Goal: Transaction & Acquisition: Purchase product/service

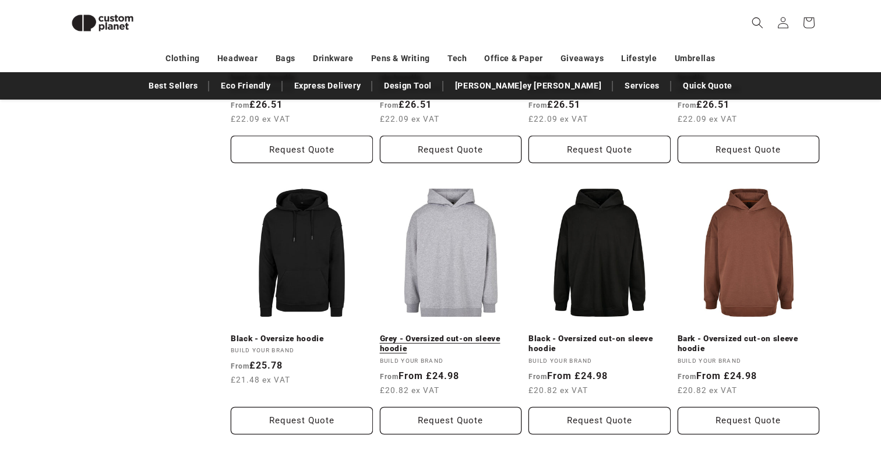
click at [475, 334] on link "Grey - Oversized cut-on sleeve hoodie" at bounding box center [451, 344] width 142 height 20
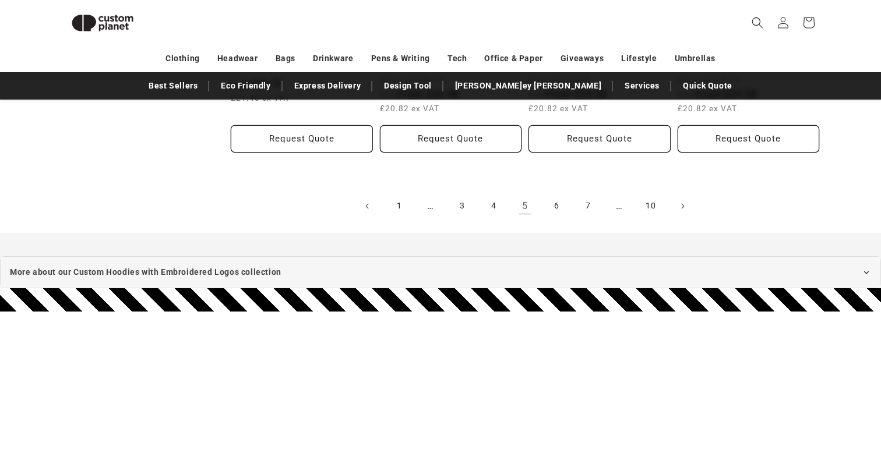
scroll to position [1609, 0]
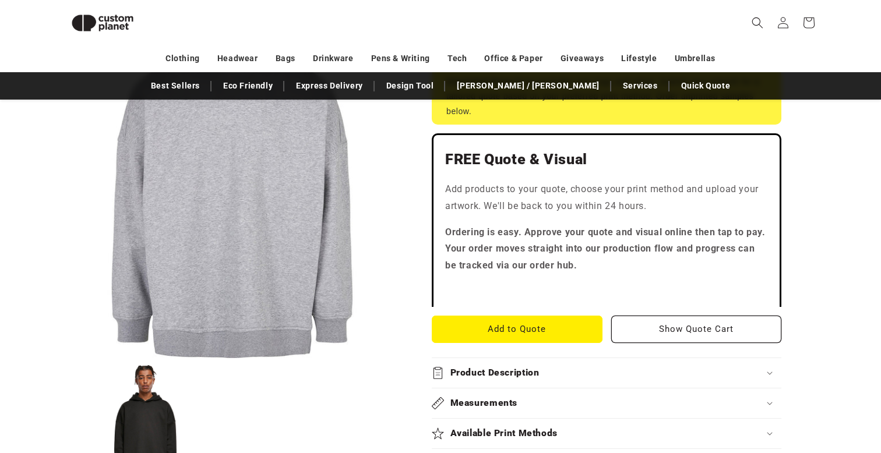
scroll to position [278, 0]
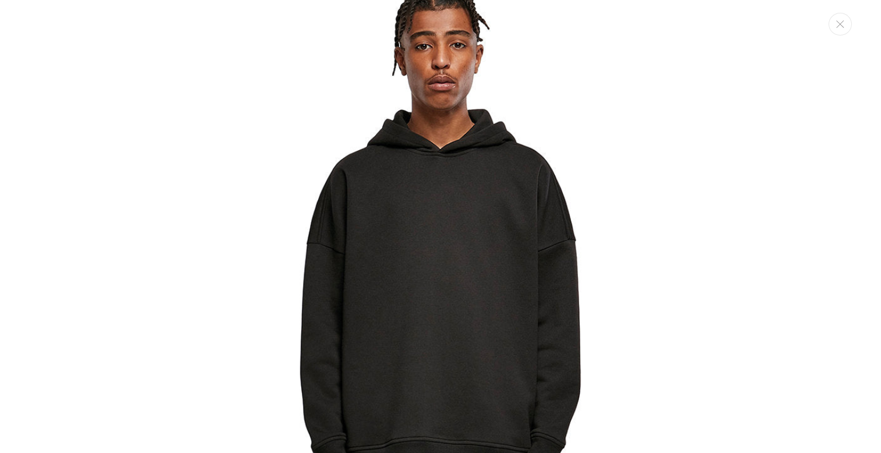
scroll to position [779, 0]
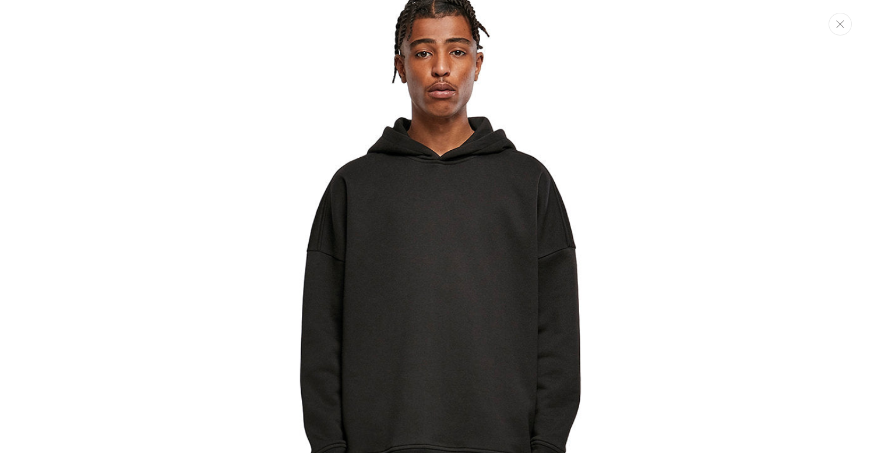
click at [847, 26] on button "Close" at bounding box center [839, 24] width 23 height 23
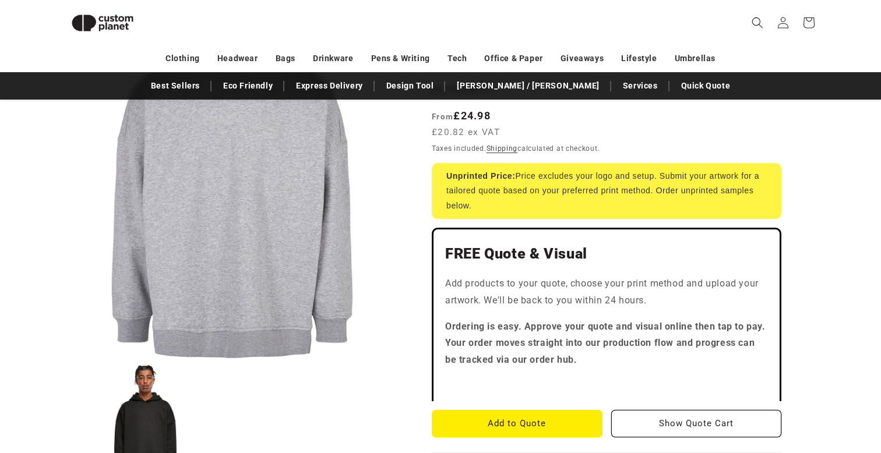
scroll to position [0, 0]
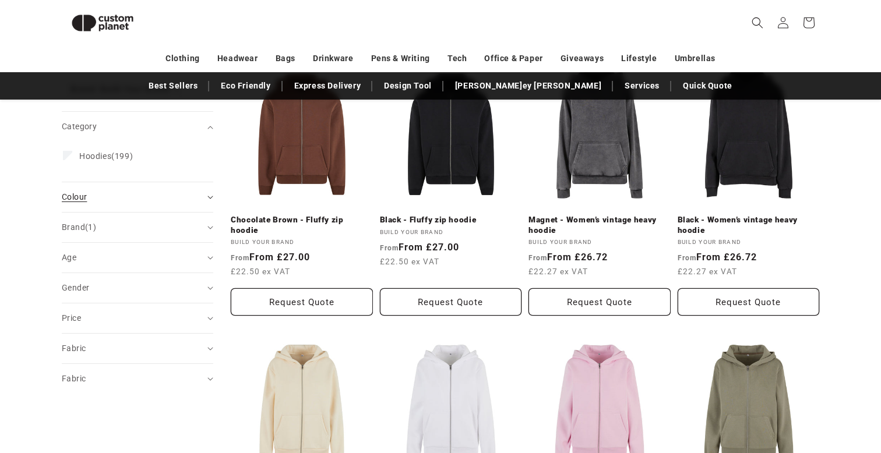
scroll to position [173, 0]
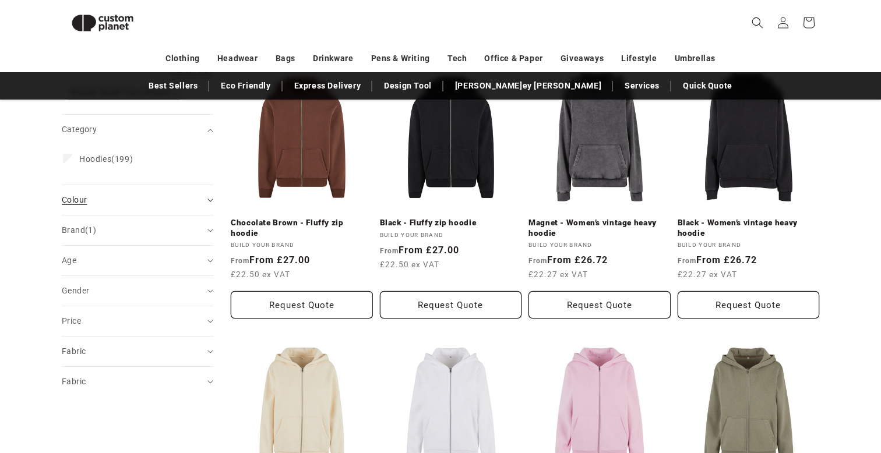
click at [74, 200] on span "Colour (0)" at bounding box center [74, 199] width 25 height 9
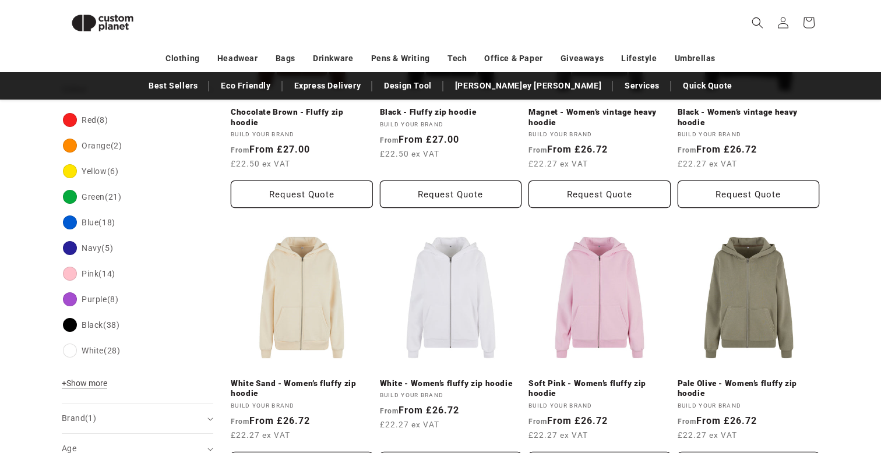
scroll to position [291, 0]
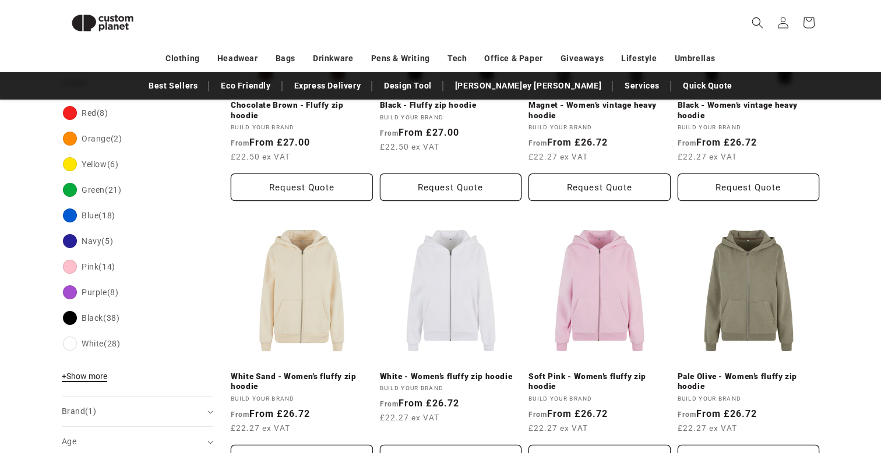
click at [94, 375] on span "+ Show more" at bounding box center [84, 376] width 45 height 9
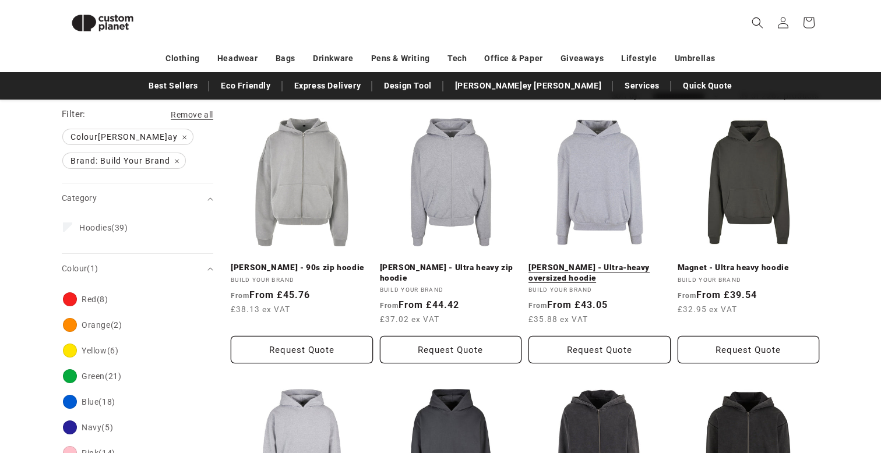
scroll to position [138, 0]
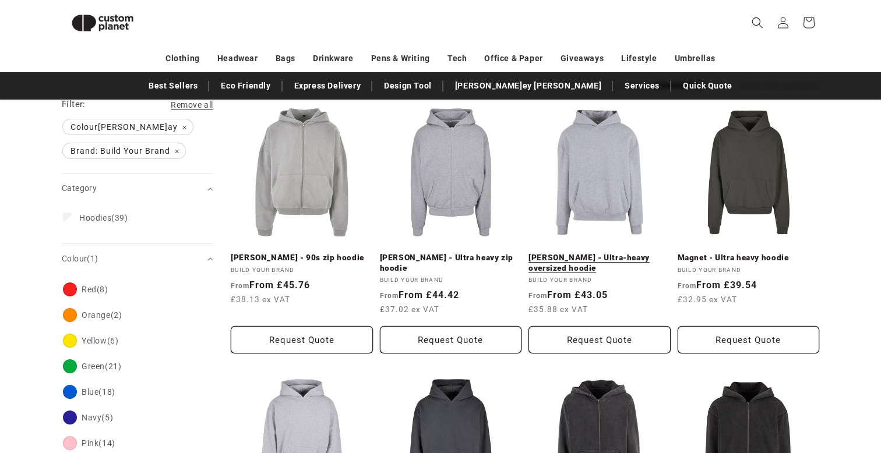
click at [577, 253] on link "Heather Grey - Ultra-heavy oversized hoodie" at bounding box center [599, 263] width 142 height 20
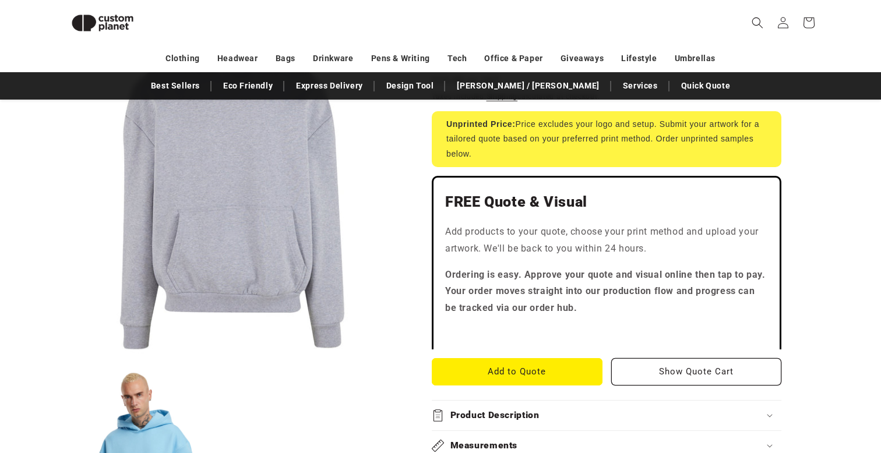
scroll to position [336, 0]
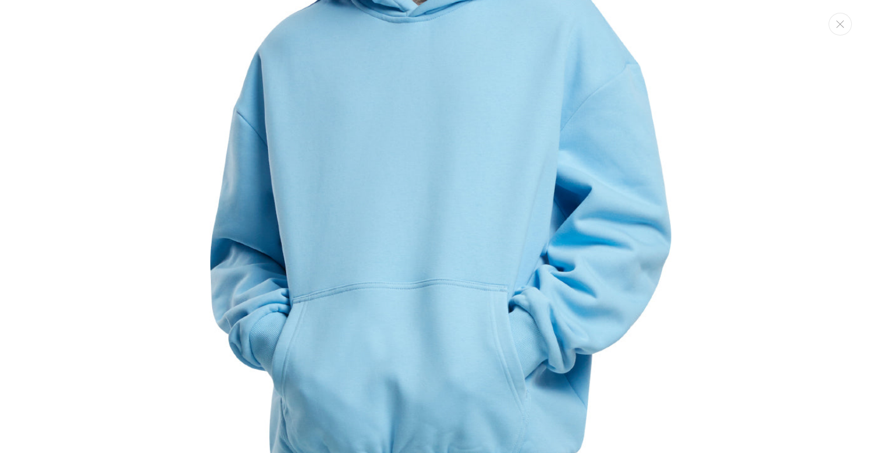
scroll to position [1055, 0]
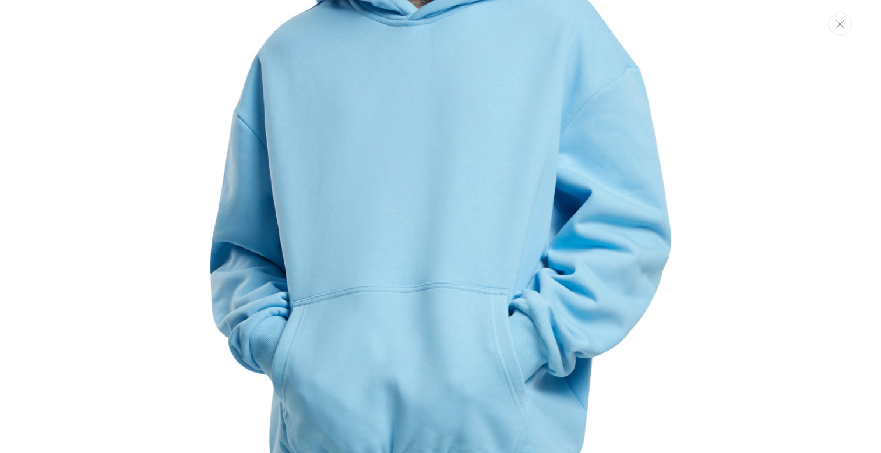
click at [844, 24] on button "Close" at bounding box center [839, 24] width 23 height 23
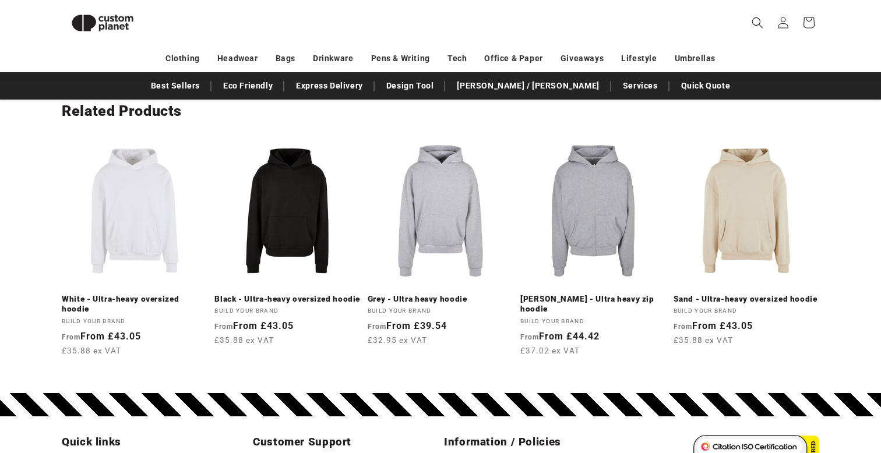
scroll to position [1808, 0]
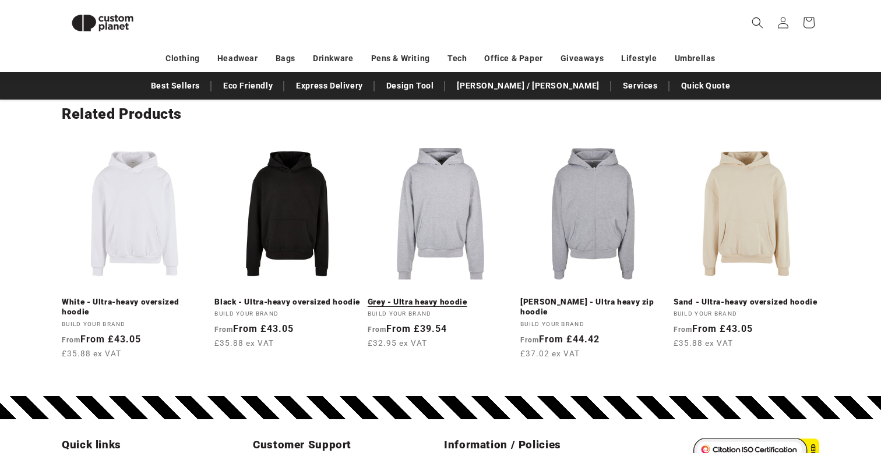
click at [453, 297] on link "Grey - Ultra heavy hoodie" at bounding box center [441, 302] width 146 height 10
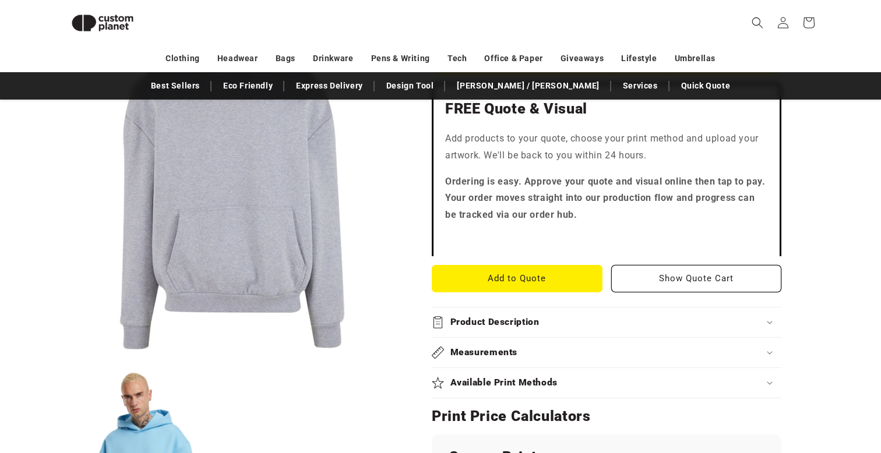
scroll to position [327, 0]
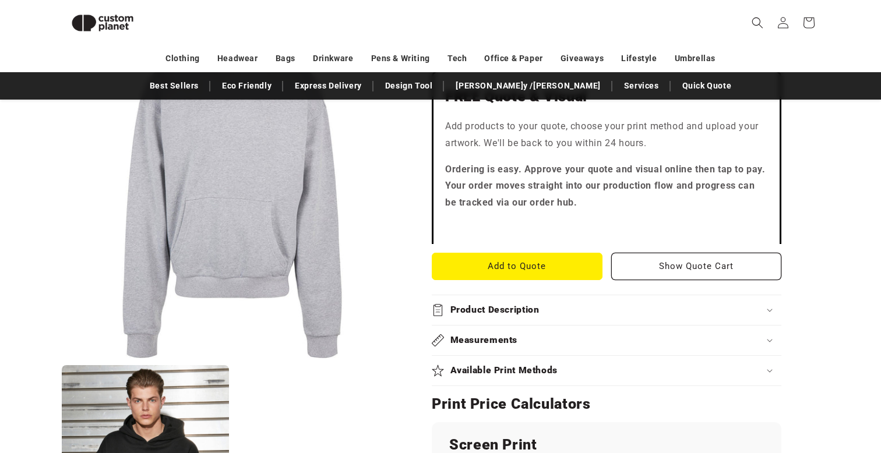
scroll to position [376, 0]
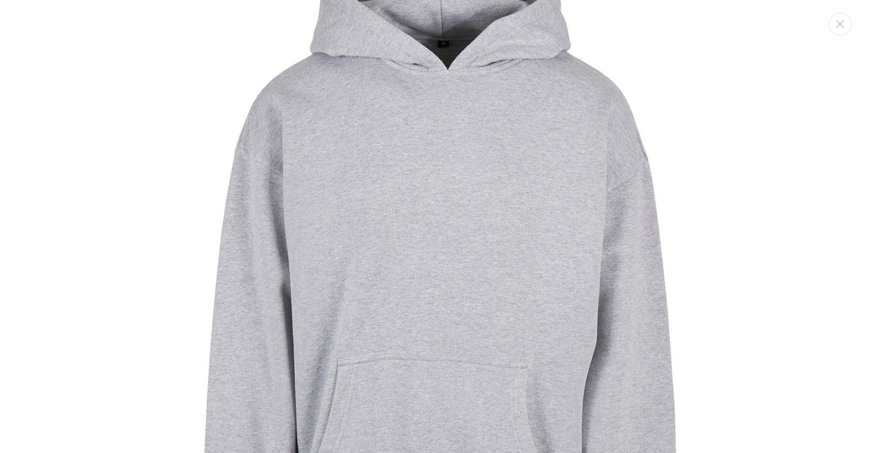
scroll to position [56, 0]
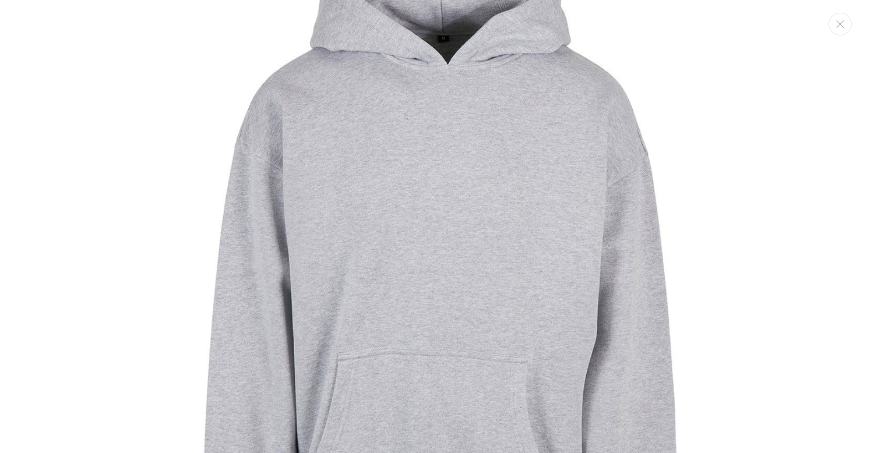
click at [851, 28] on div "Media gallery" at bounding box center [440, 226] width 881 height 453
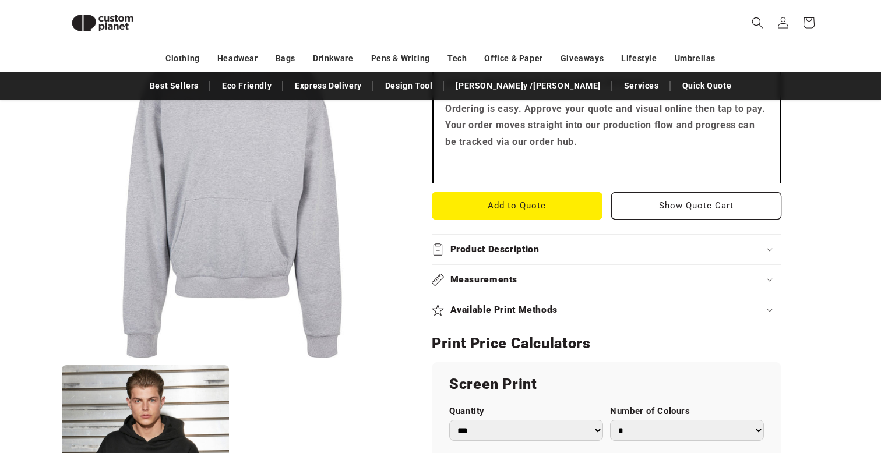
scroll to position [715, 0]
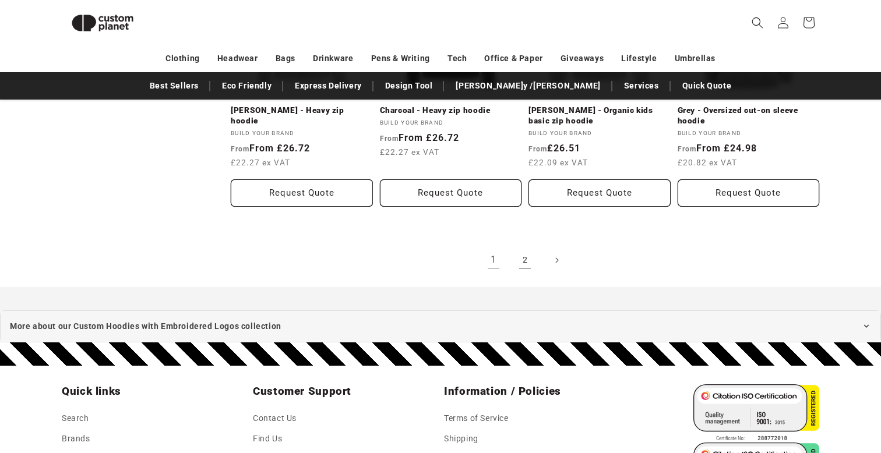
scroll to position [1371, 0]
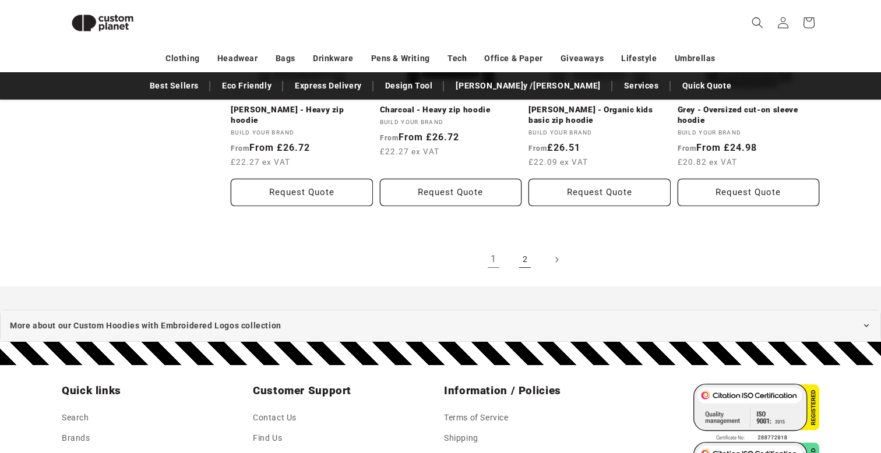
click at [522, 267] on link "2" at bounding box center [525, 260] width 26 height 26
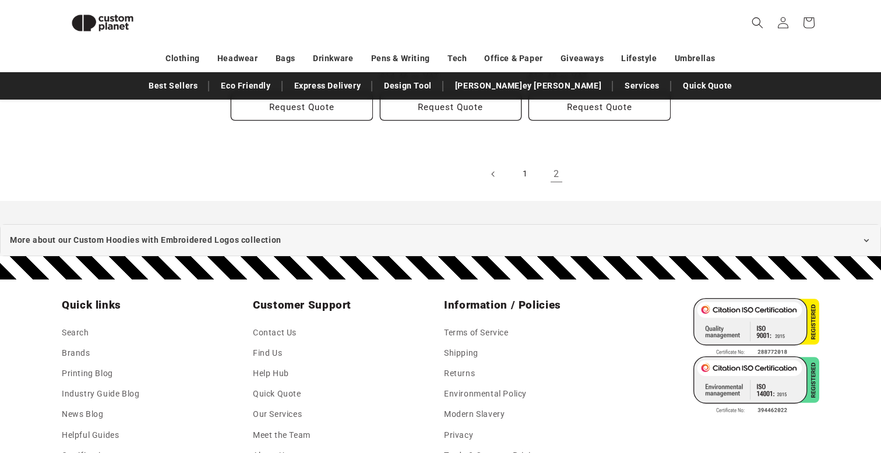
scroll to position [1464, 0]
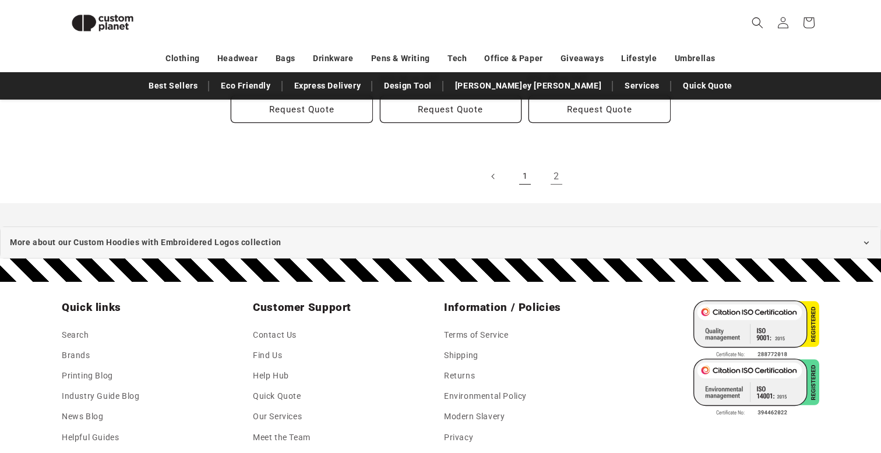
click at [524, 171] on link "1" at bounding box center [525, 177] width 26 height 26
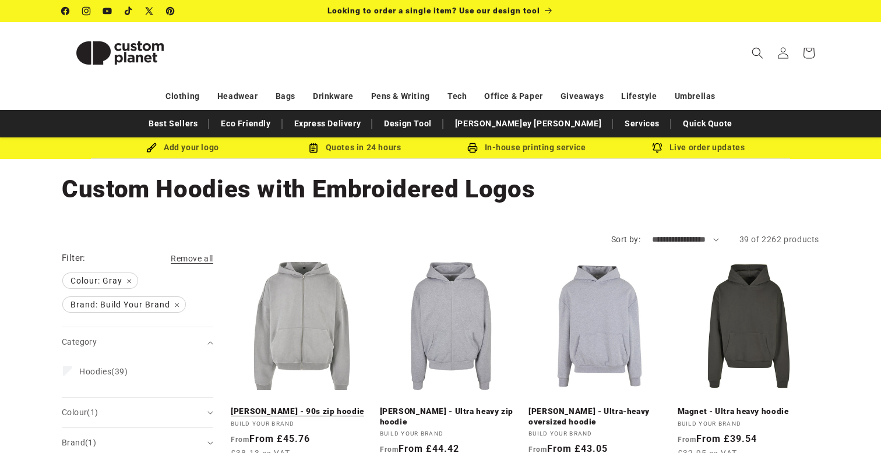
click at [303, 407] on link "Heather Grey - 90s zip hoodie" at bounding box center [302, 412] width 142 height 10
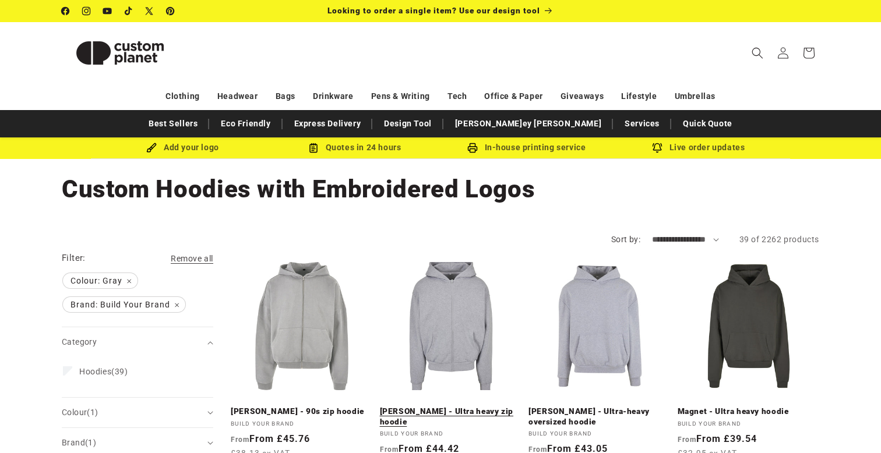
click at [438, 407] on link "Heather Grey - Ultra heavy zip hoodie" at bounding box center [451, 417] width 142 height 20
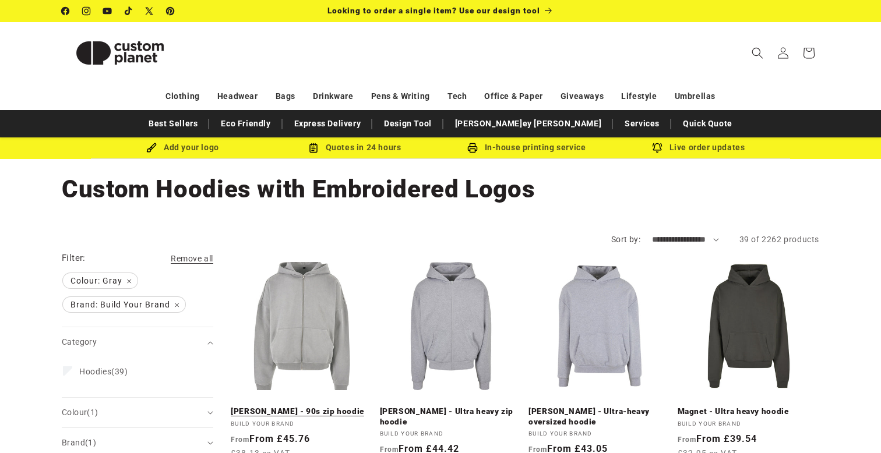
click at [315, 407] on link "Heather Grey - 90s zip hoodie" at bounding box center [302, 412] width 142 height 10
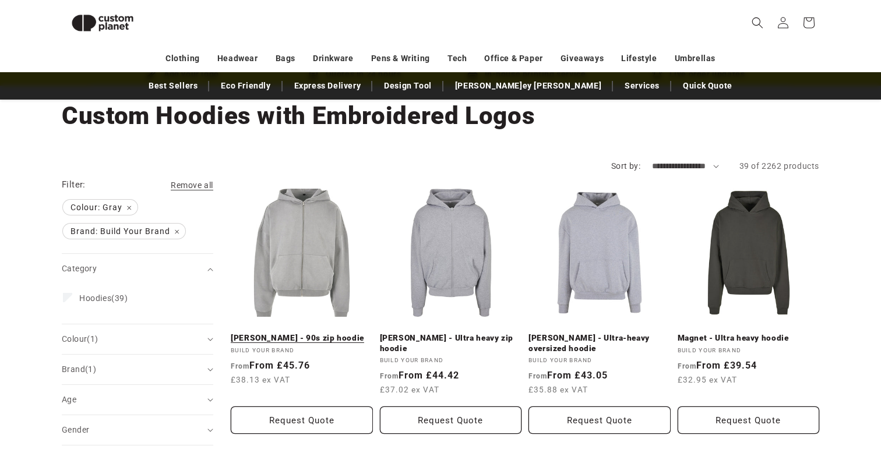
scroll to position [43, 0]
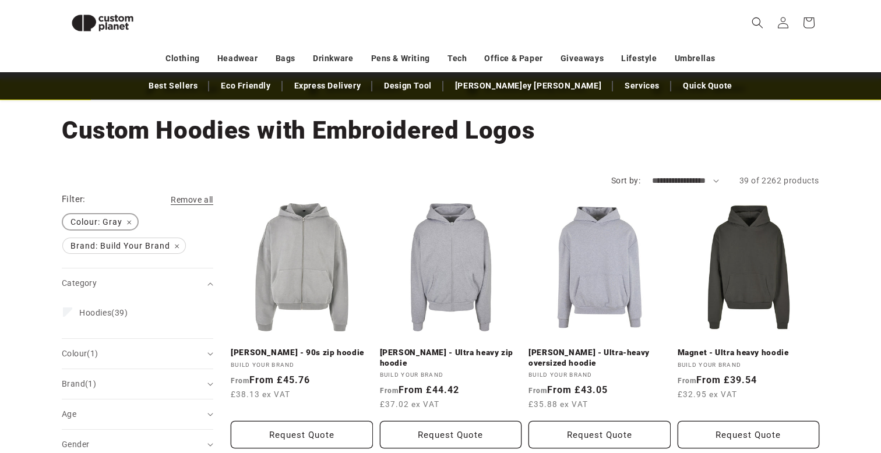
click at [129, 222] on span "Colour: Gray Remove filter" at bounding box center [100, 221] width 75 height 15
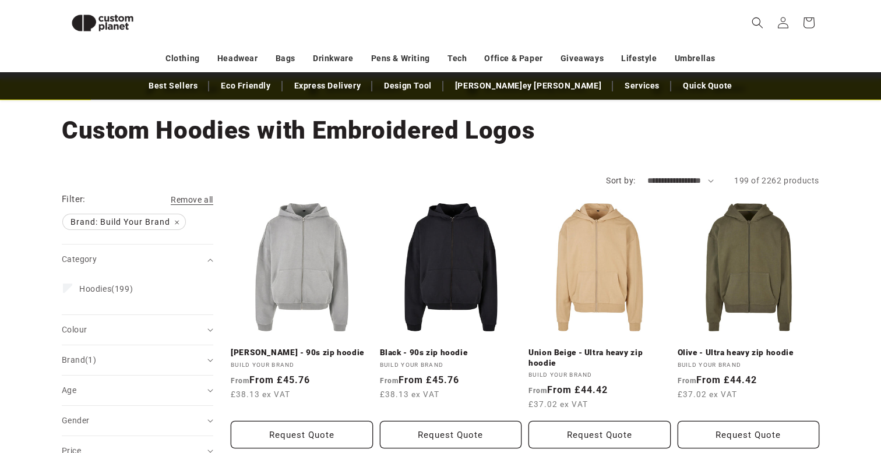
scroll to position [83, 0]
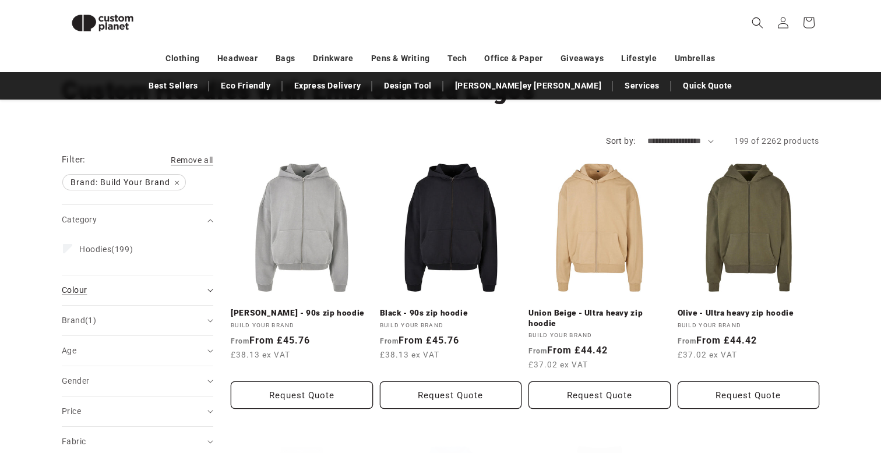
click at [80, 282] on summary "Colour (0)" at bounding box center [137, 291] width 151 height 30
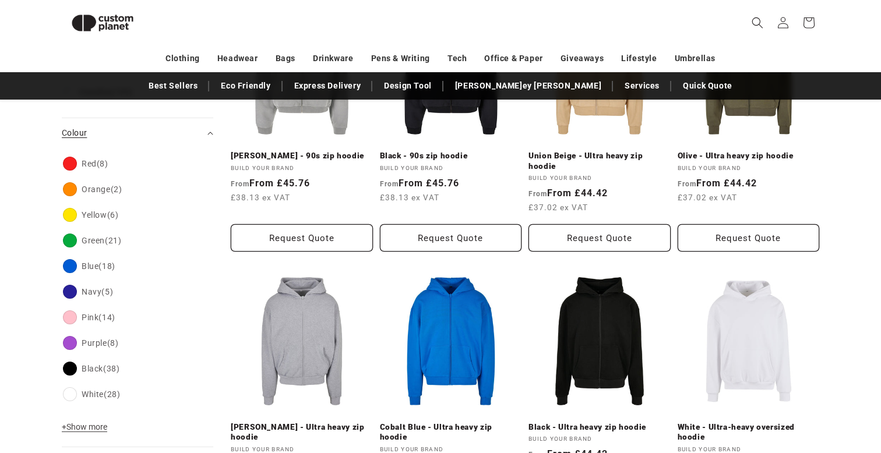
scroll to position [293, 0]
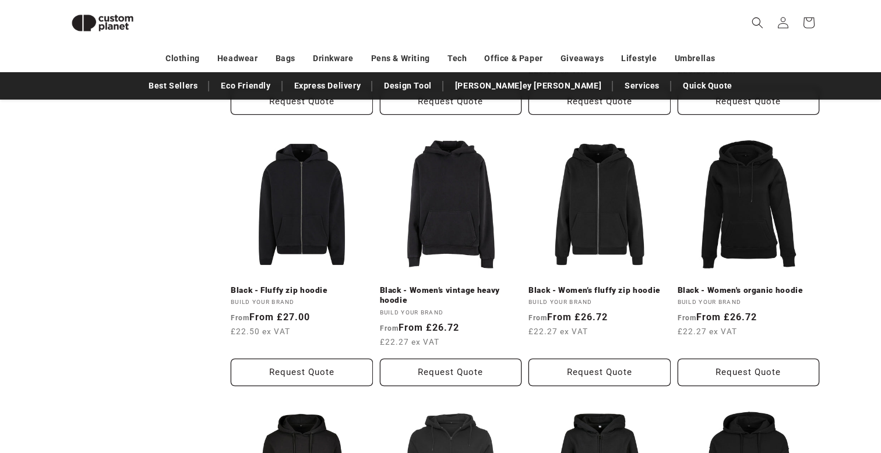
scroll to position [923, 0]
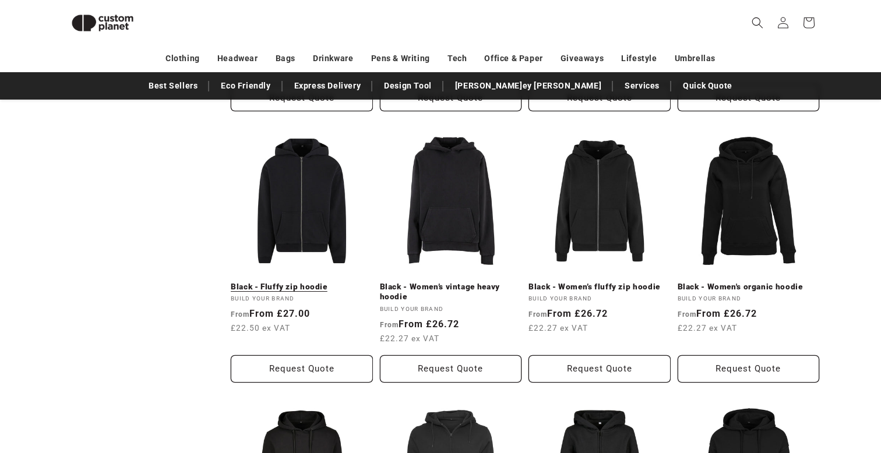
click at [304, 282] on link "Black - Fluffy zip hoodie" at bounding box center [302, 287] width 142 height 10
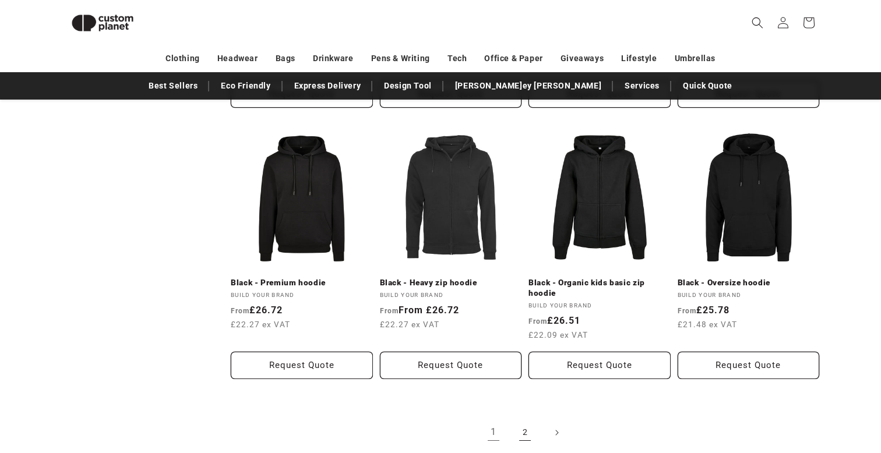
scroll to position [0, 0]
click at [526, 431] on link "2" at bounding box center [525, 433] width 26 height 26
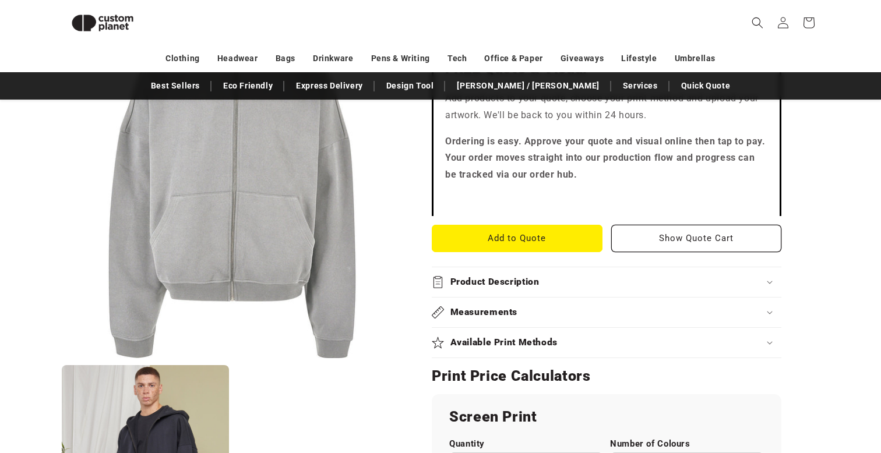
scroll to position [347, 0]
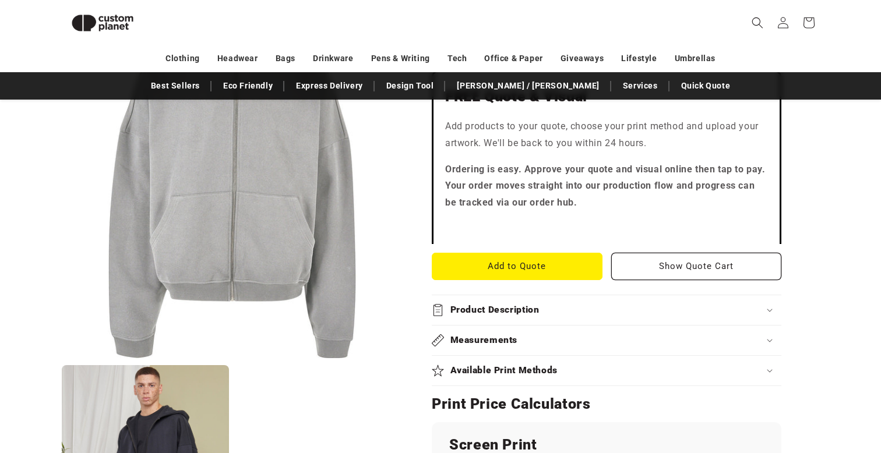
click at [484, 295] on summary "Product Description" at bounding box center [607, 310] width 350 height 30
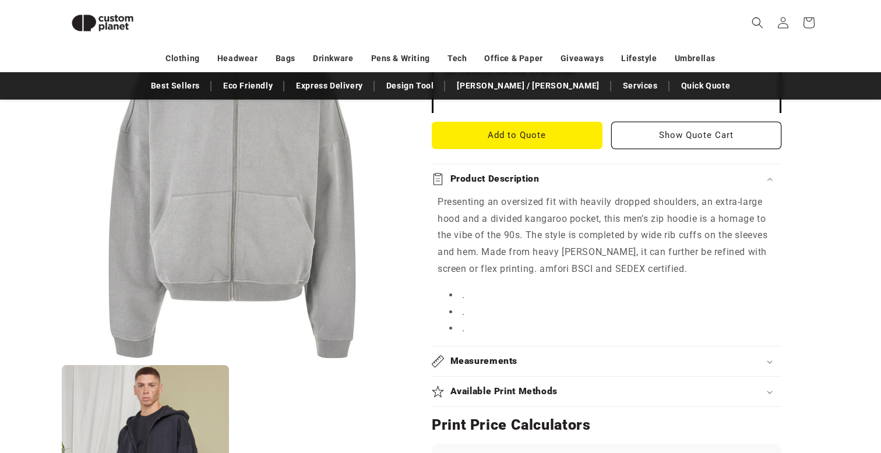
scroll to position [488, 0]
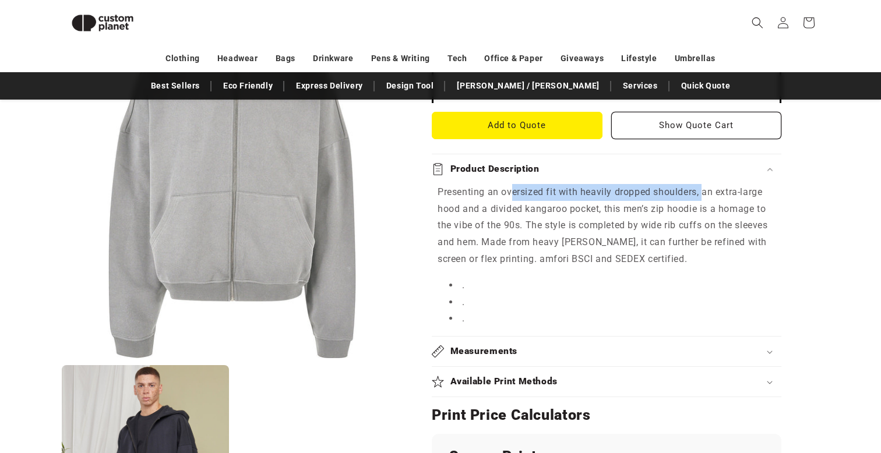
drag, startPoint x: 514, startPoint y: 153, endPoint x: 698, endPoint y: 153, distance: 184.1
click at [702, 184] on p "Presenting an oversized fit with heavily dropped shoulders, an extra-large hood…" at bounding box center [607, 226] width 338 height 84
click at [698, 184] on p "Presenting an oversized fit with heavily dropped shoulders, an extra-large hood…" at bounding box center [607, 226] width 338 height 84
drag, startPoint x: 496, startPoint y: 179, endPoint x: 608, endPoint y: 178, distance: 111.9
click at [609, 184] on p "Presenting an oversized fit with heavily dropped shoulders, an extra-large hood…" at bounding box center [607, 226] width 338 height 84
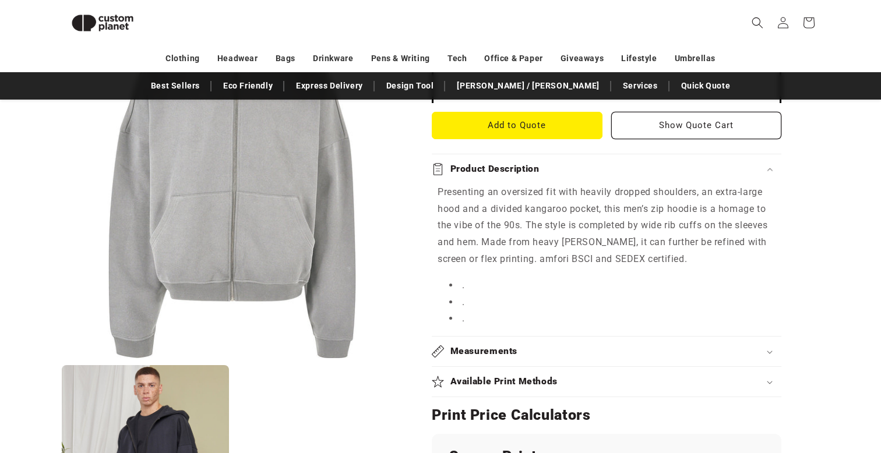
click at [608, 184] on p "Presenting an oversized fit with heavily dropped shoulders, an extra-large hood…" at bounding box center [607, 226] width 338 height 84
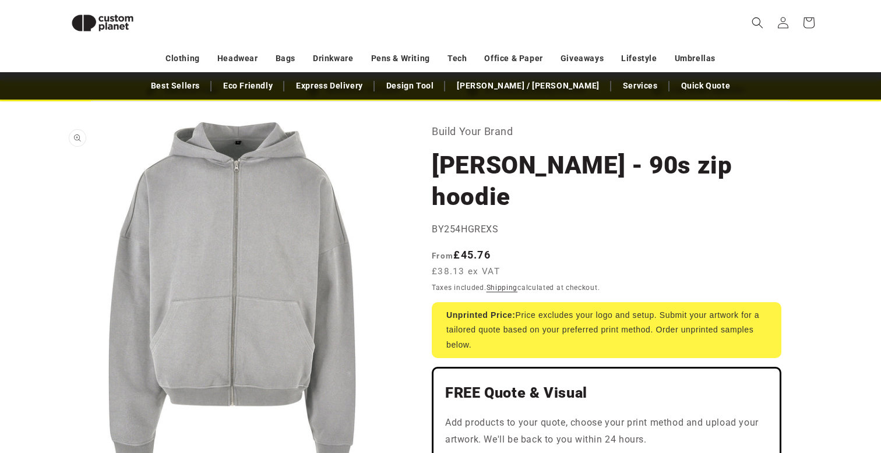
scroll to position [38, 0]
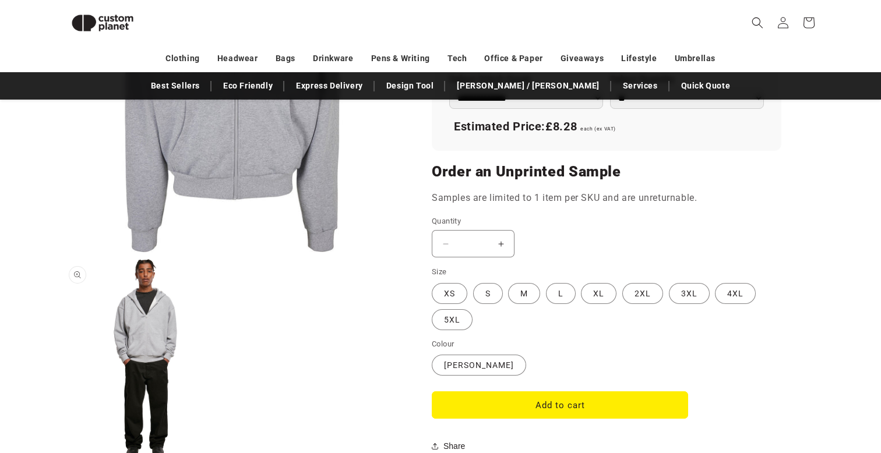
click at [62, 453] on button "Open media 2 in modal" at bounding box center [62, 459] width 0 height 0
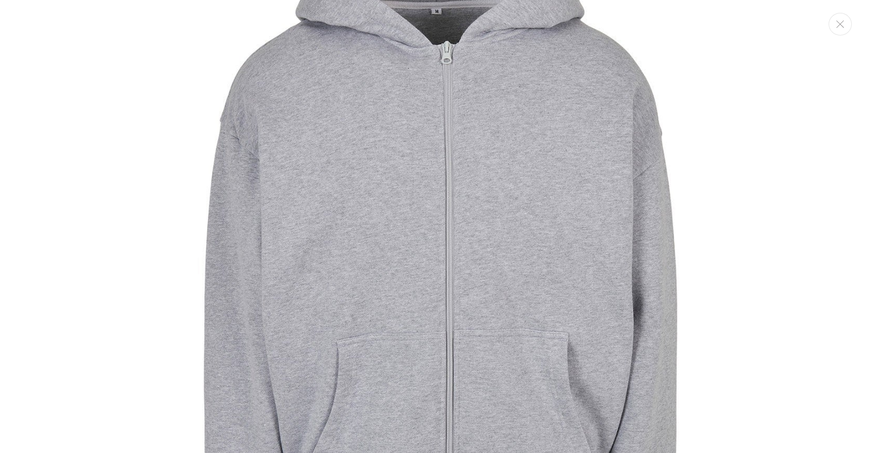
scroll to position [72, 0]
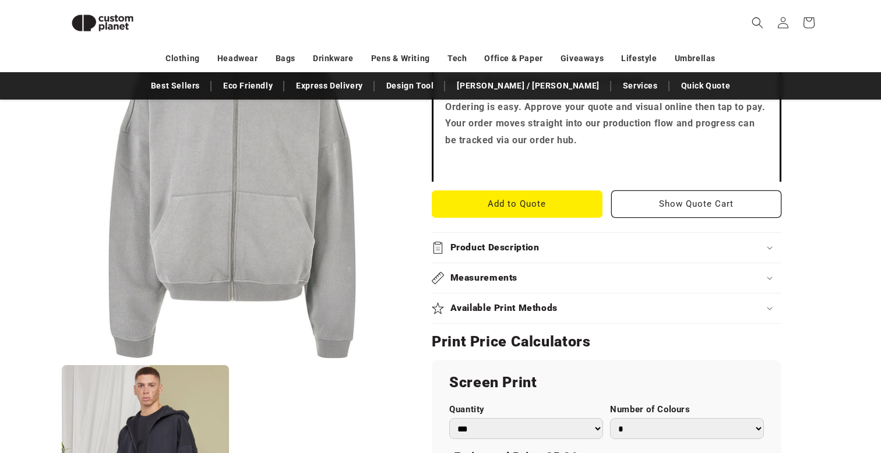
scroll to position [413, 0]
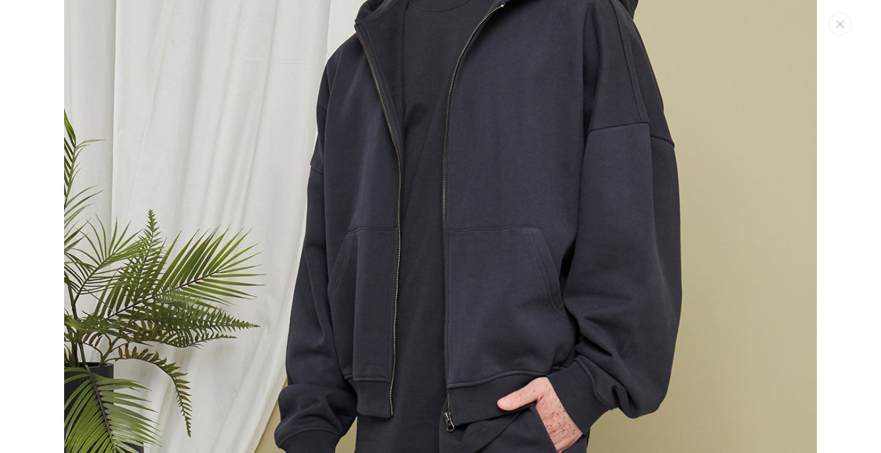
scroll to position [999, 0]
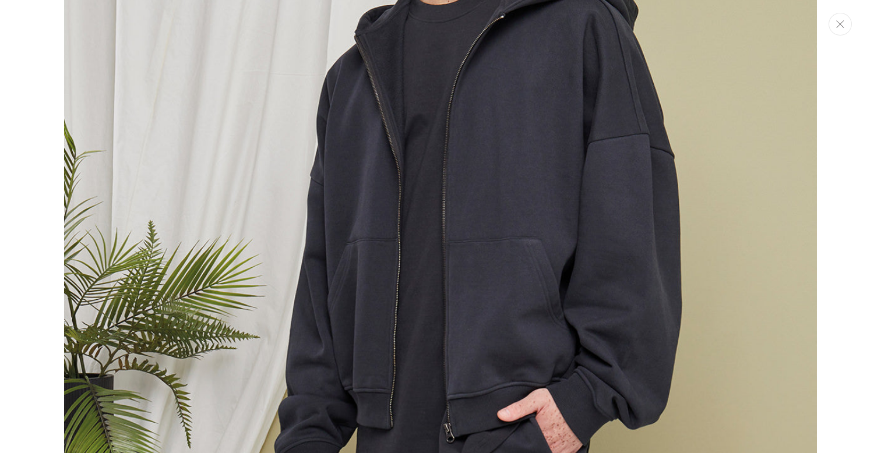
click at [837, 32] on button "Close" at bounding box center [839, 24] width 23 height 23
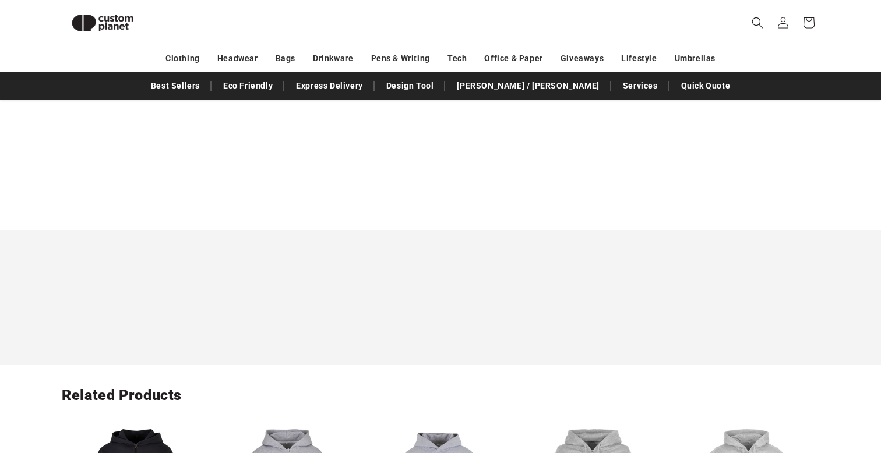
scroll to position [867, 0]
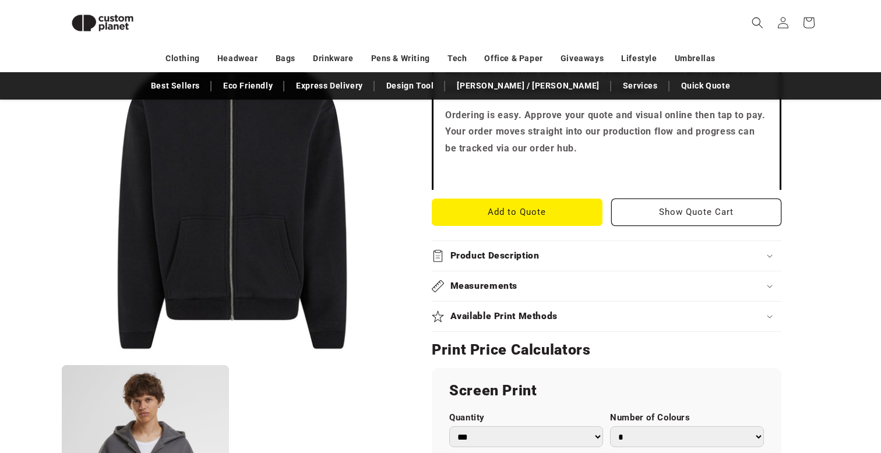
scroll to position [371, 0]
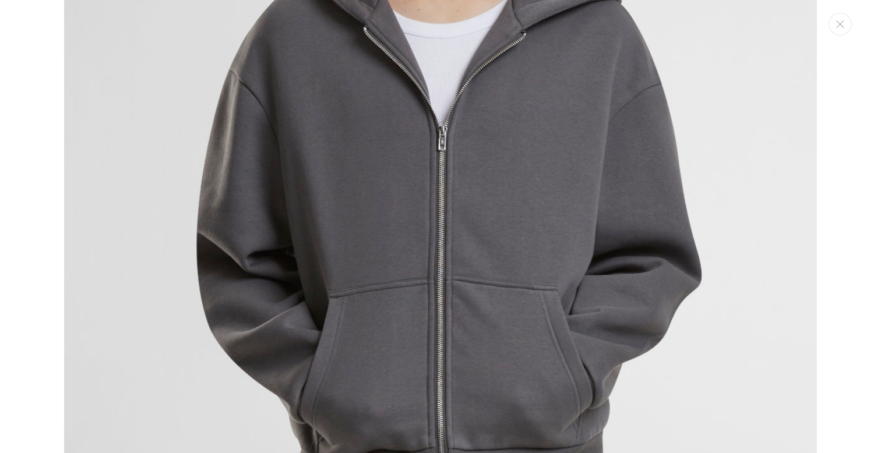
scroll to position [1096, 0]
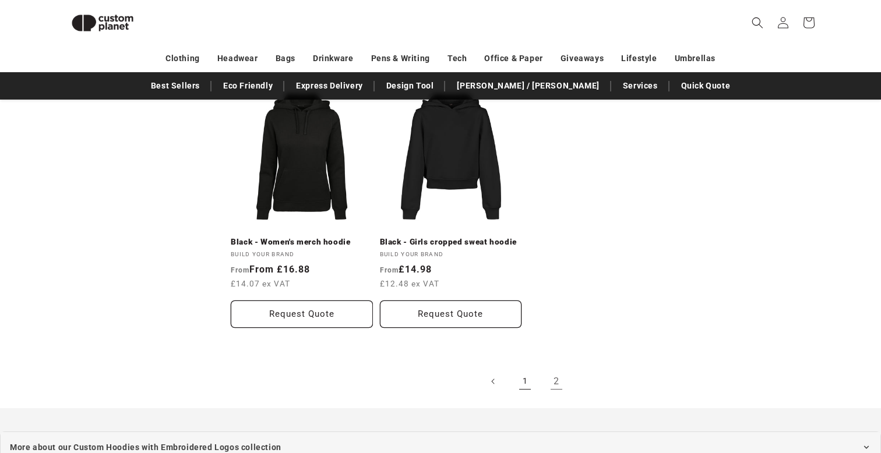
click at [522, 375] on link "1" at bounding box center [525, 382] width 26 height 26
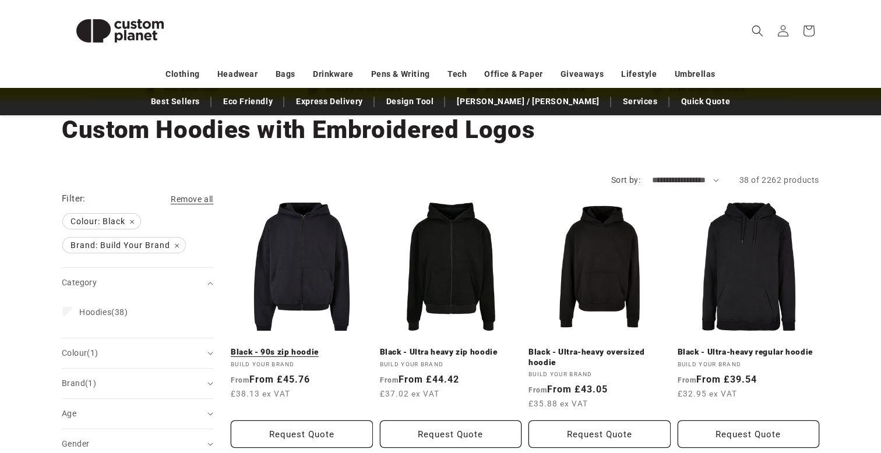
scroll to position [69, 0]
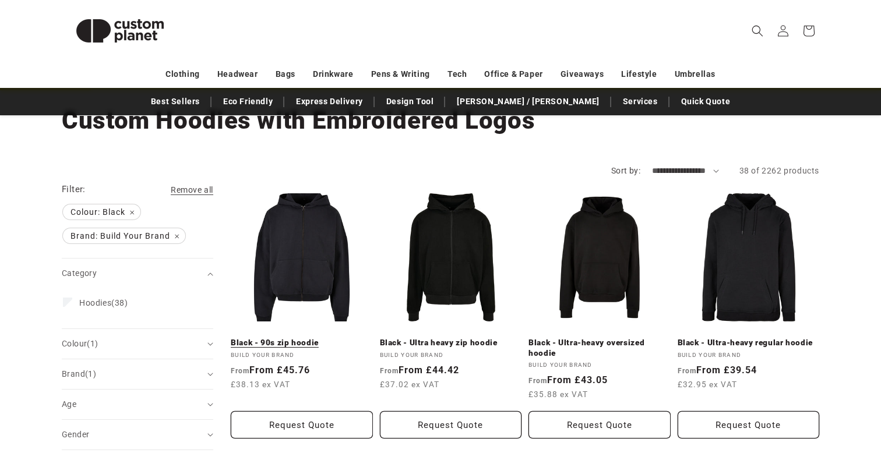
click at [323, 338] on link "Black - 90s zip hoodie" at bounding box center [302, 343] width 142 height 10
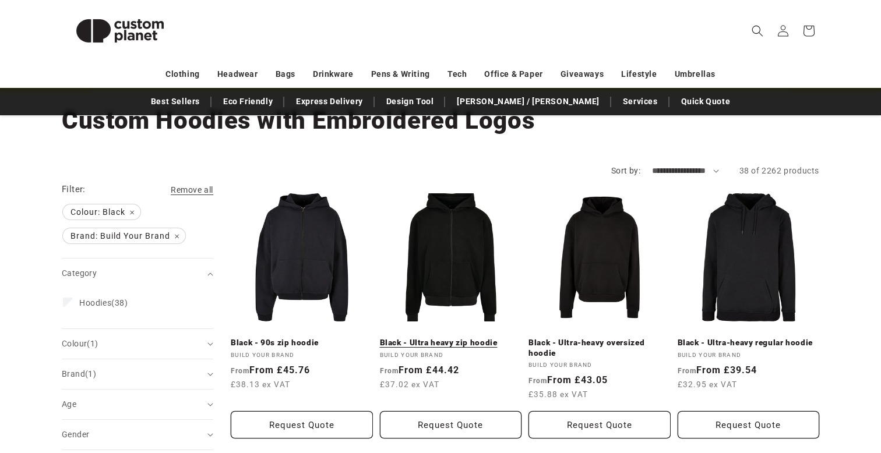
click at [436, 338] on link "Black - Ultra heavy zip hoodie" at bounding box center [451, 343] width 142 height 10
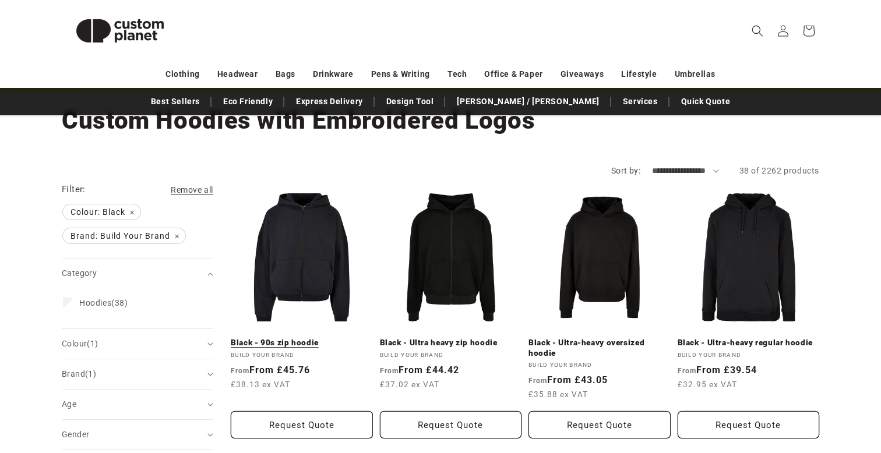
click at [276, 338] on link "Black - 90s zip hoodie" at bounding box center [302, 343] width 142 height 10
click at [291, 338] on link "Black - 90s zip hoodie" at bounding box center [302, 343] width 142 height 10
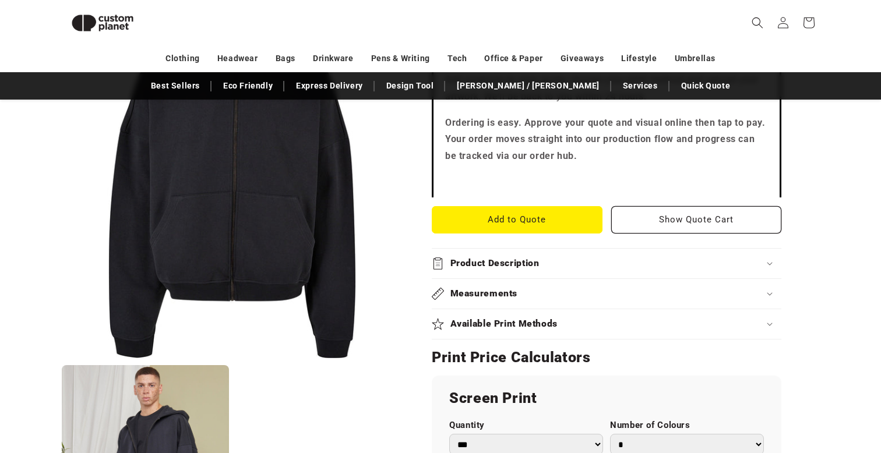
scroll to position [379, 0]
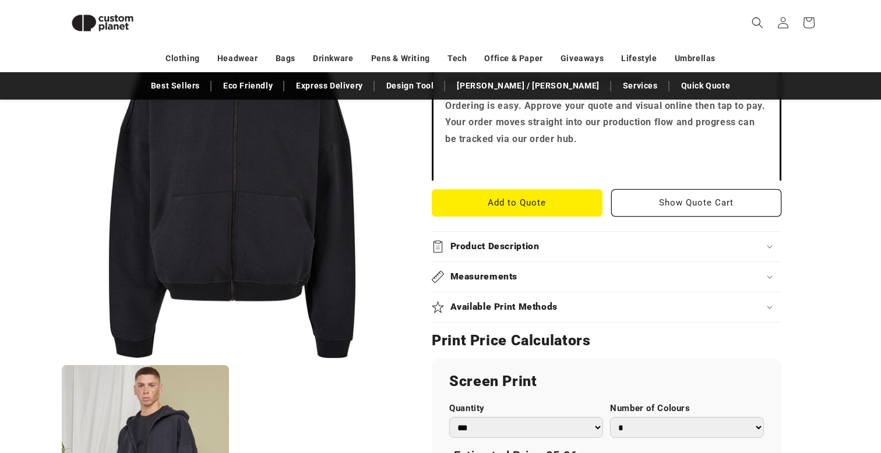
click at [513, 237] on summary "Product Description" at bounding box center [607, 247] width 350 height 30
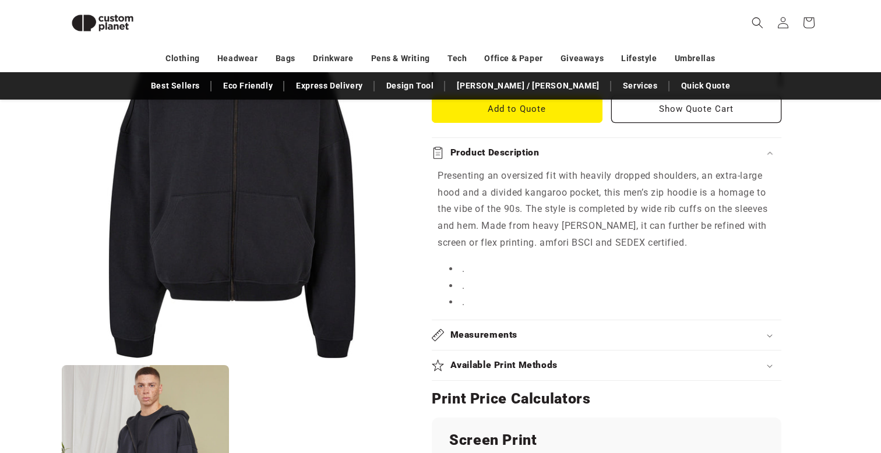
scroll to position [482, 0]
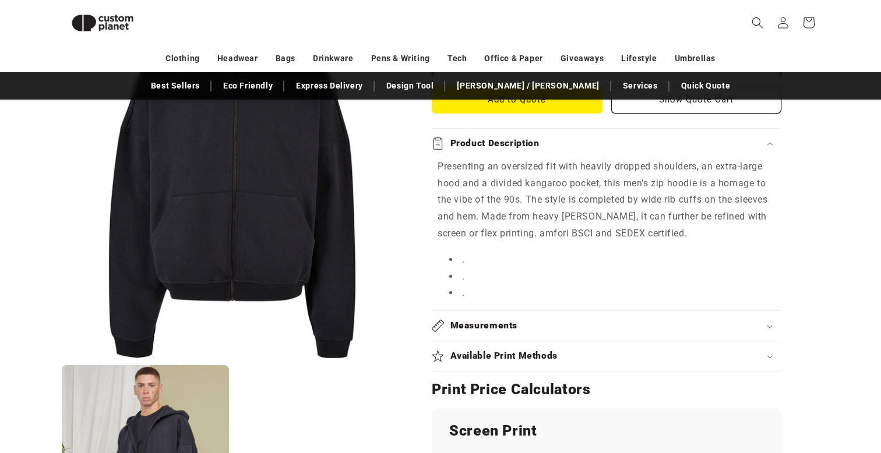
click at [489, 326] on h2 "Measurements" at bounding box center [484, 326] width 68 height 12
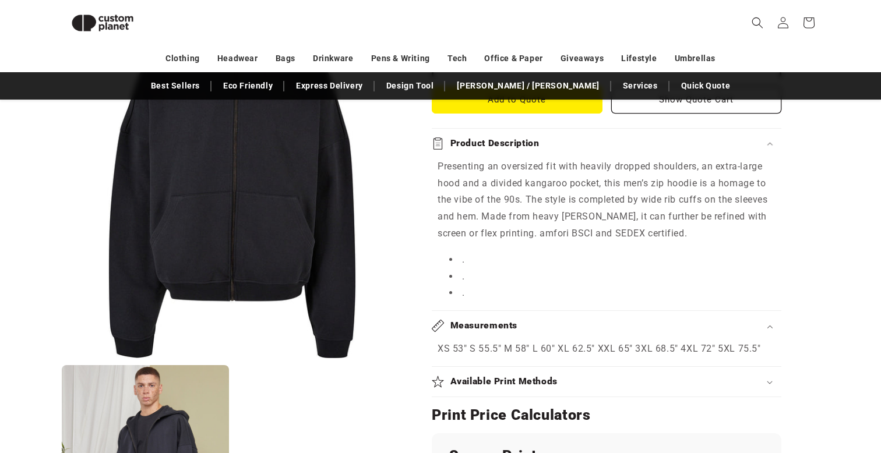
click at [489, 326] on h2 "Measurements" at bounding box center [484, 326] width 68 height 12
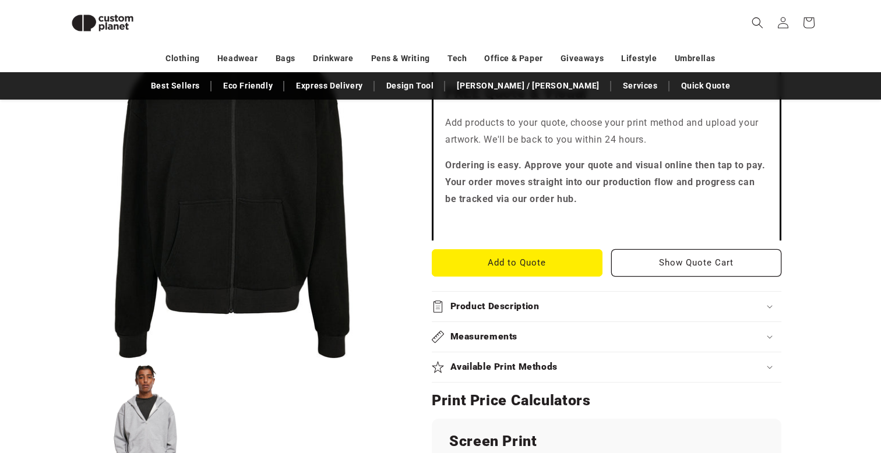
scroll to position [331, 0]
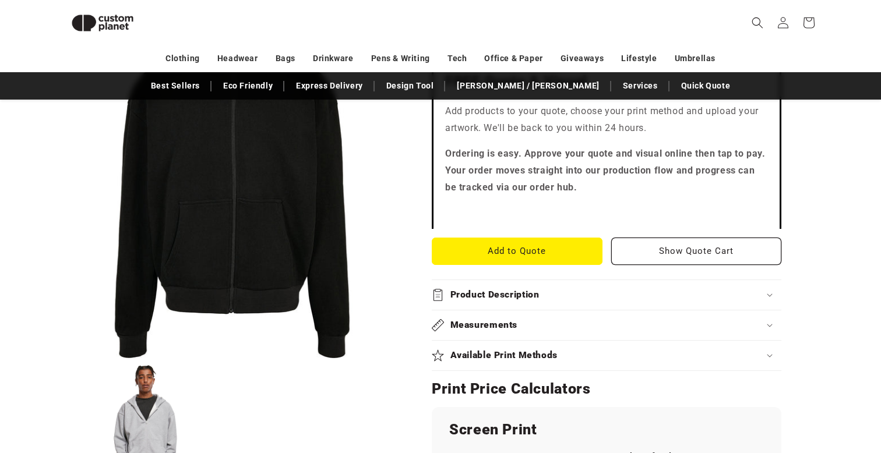
click at [501, 293] on h2 "Product Description" at bounding box center [494, 295] width 89 height 12
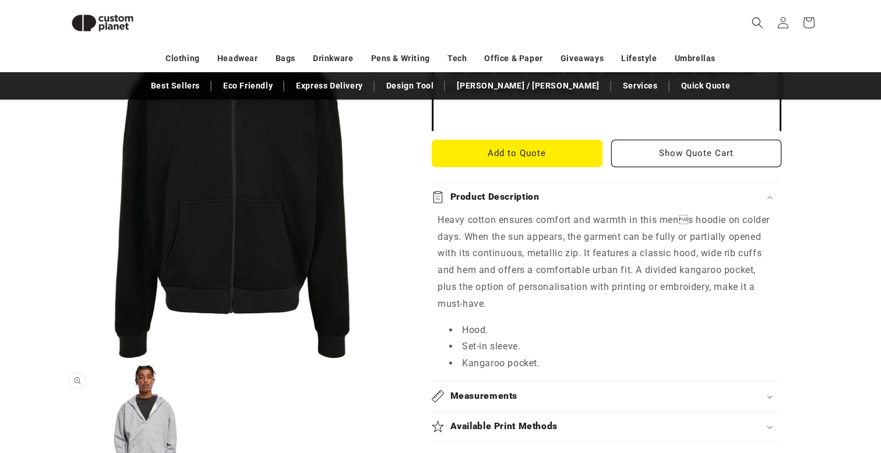
scroll to position [430, 0]
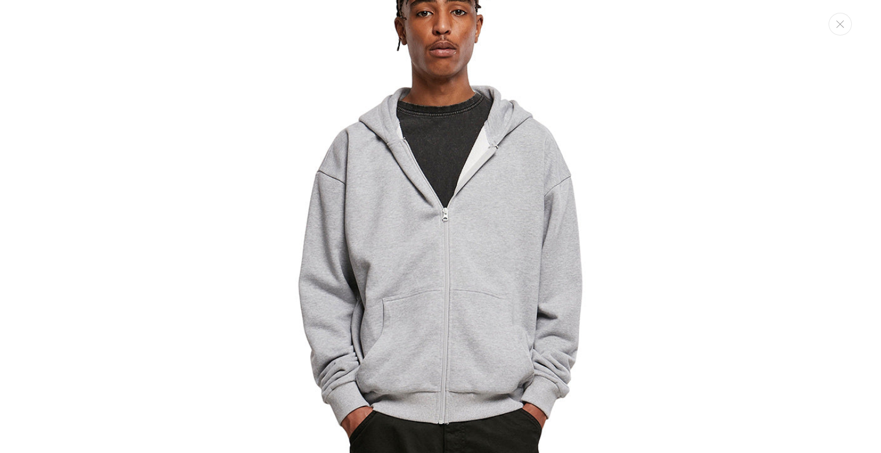
scroll to position [820, 0]
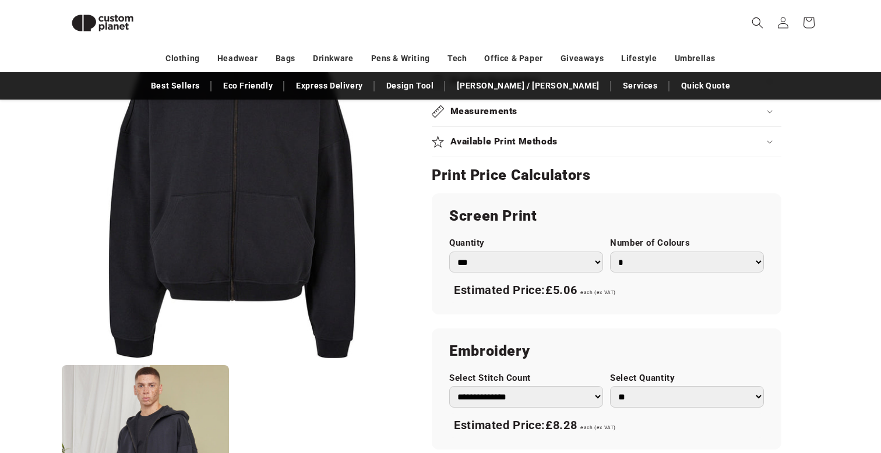
scroll to position [602, 0]
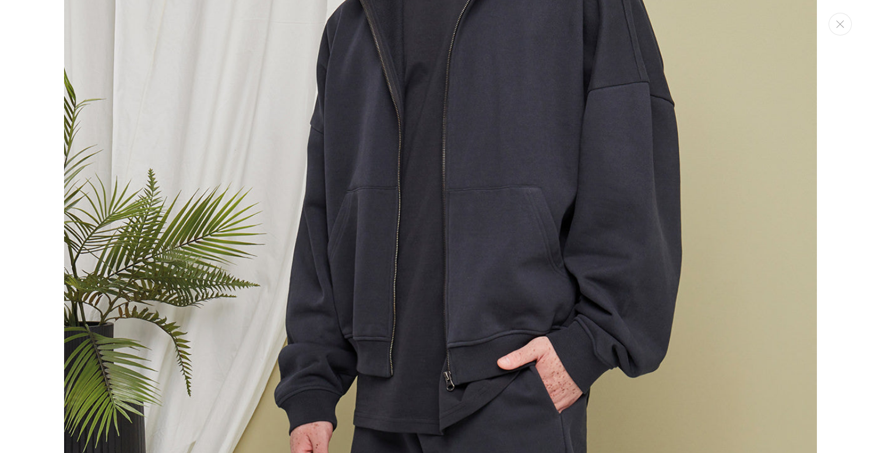
scroll to position [676, 0]
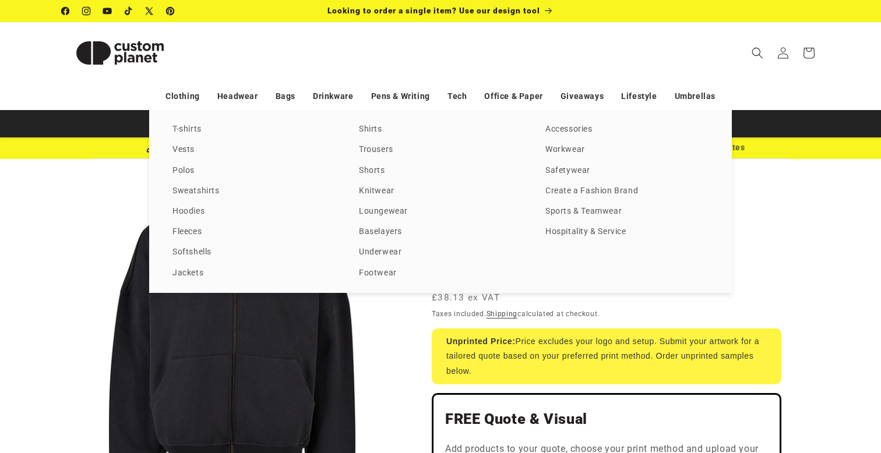
click at [55, 216] on div "T-shirts Vests Polos Sweatshirts Hoodies Fleeces Softshells Jackets Shirts Trou…" at bounding box center [440, 201] width 881 height 183
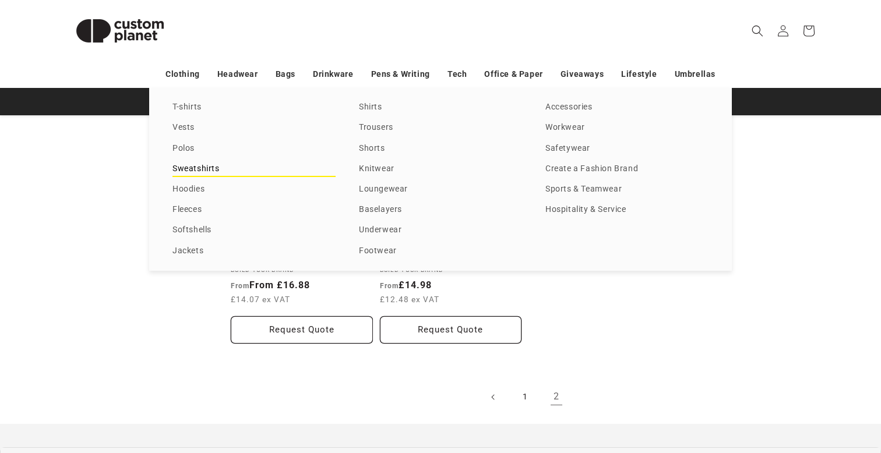
click at [195, 166] on link "Sweatshirts" at bounding box center [253, 169] width 163 height 16
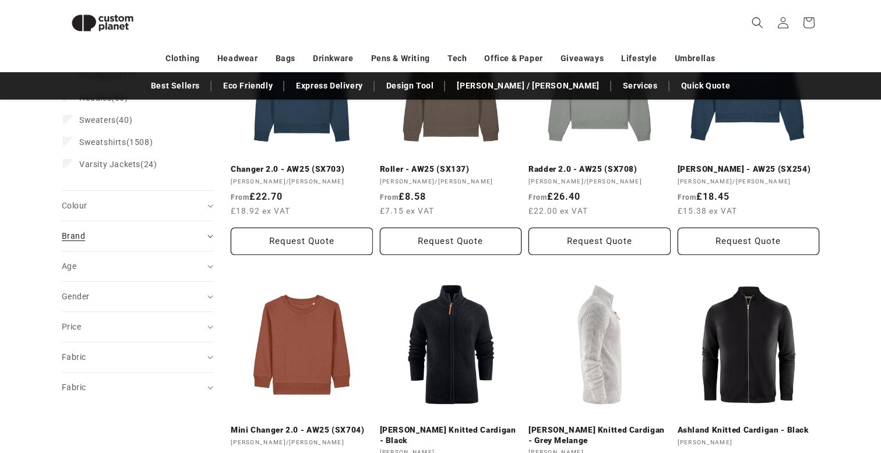
click at [94, 241] on div "Brand (0)" at bounding box center [133, 236] width 142 height 12
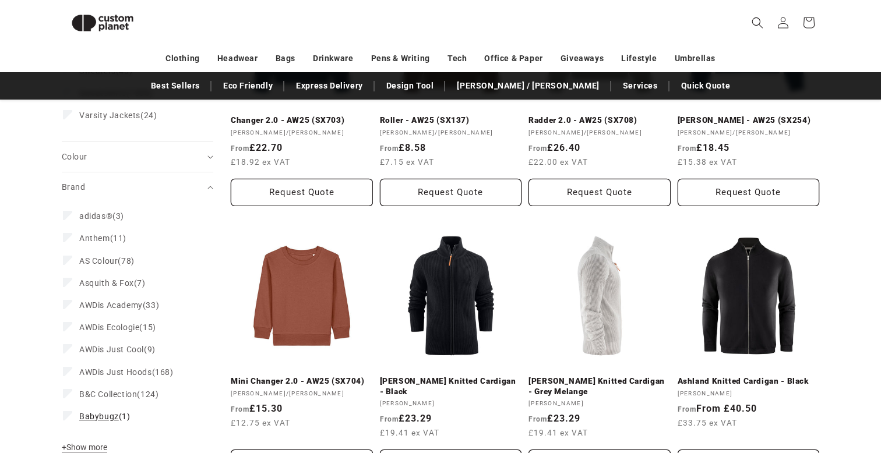
scroll to position [306, 0]
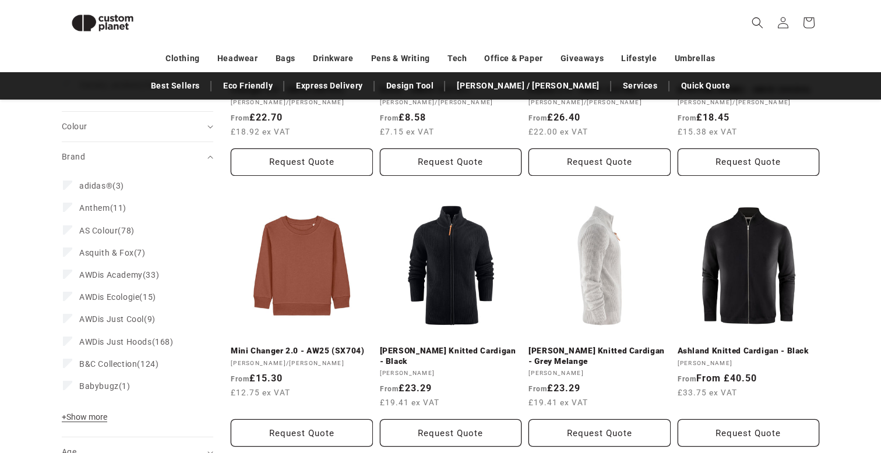
click at [93, 410] on div "Brand adidas® (3) adidas® (3 products) Anthem (11) Anthem (11 products) AS Colo…" at bounding box center [137, 304] width 151 height 265
click at [93, 420] on span "+ Show more" at bounding box center [84, 416] width 45 height 9
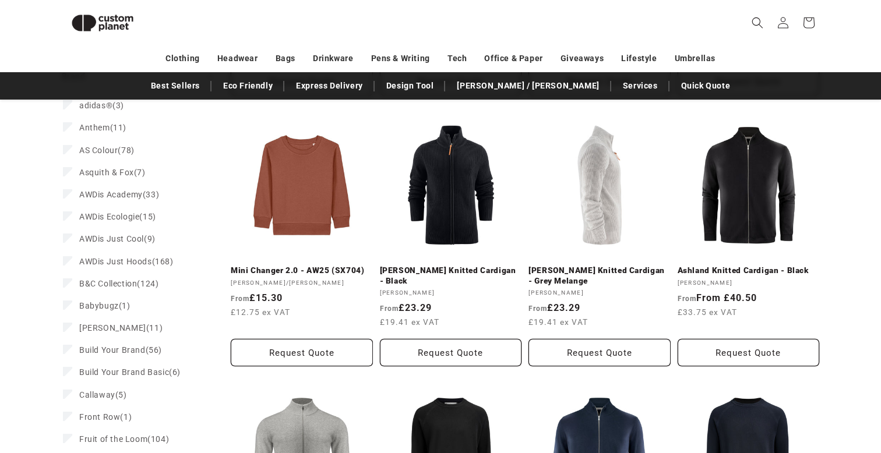
scroll to position [406, 0]
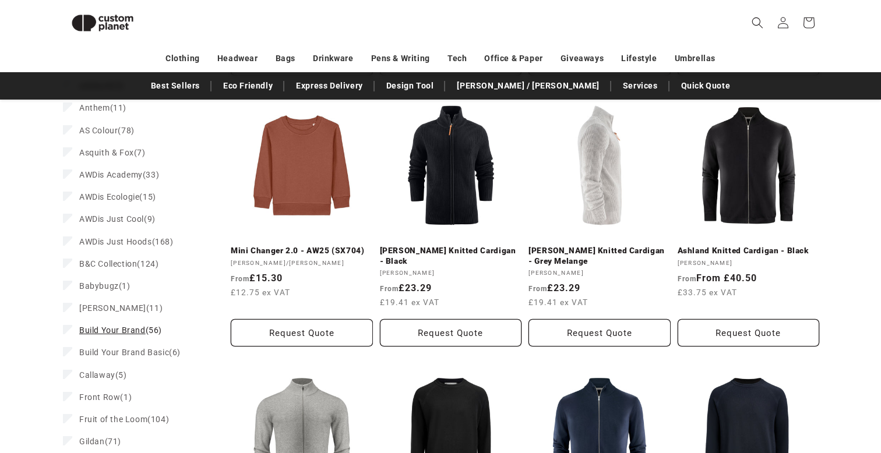
click at [114, 331] on span "Build Your Brand" at bounding box center [112, 330] width 66 height 9
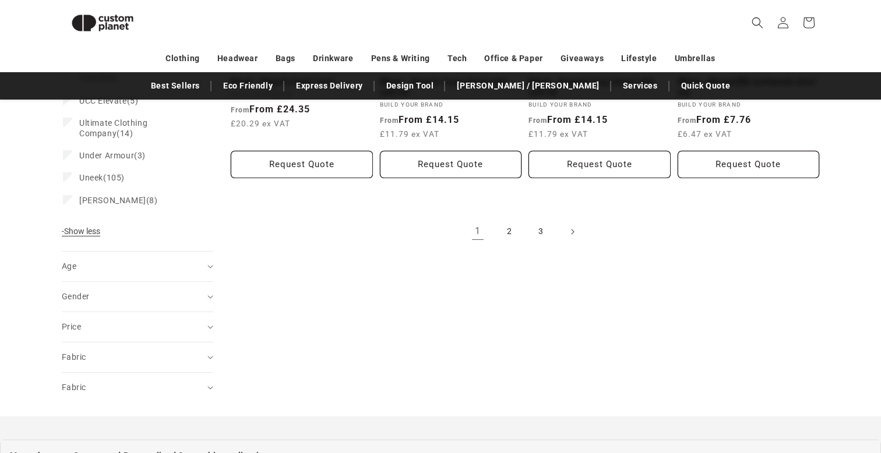
scroll to position [1394, 0]
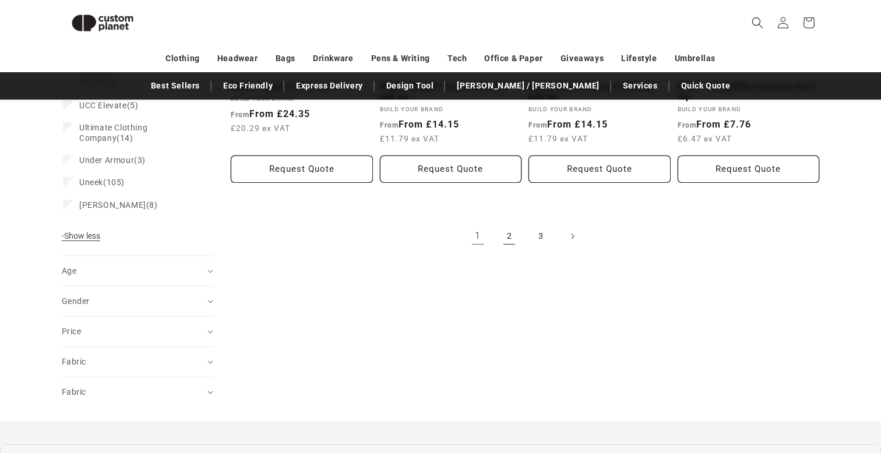
click at [512, 235] on link "2" at bounding box center [509, 237] width 26 height 26
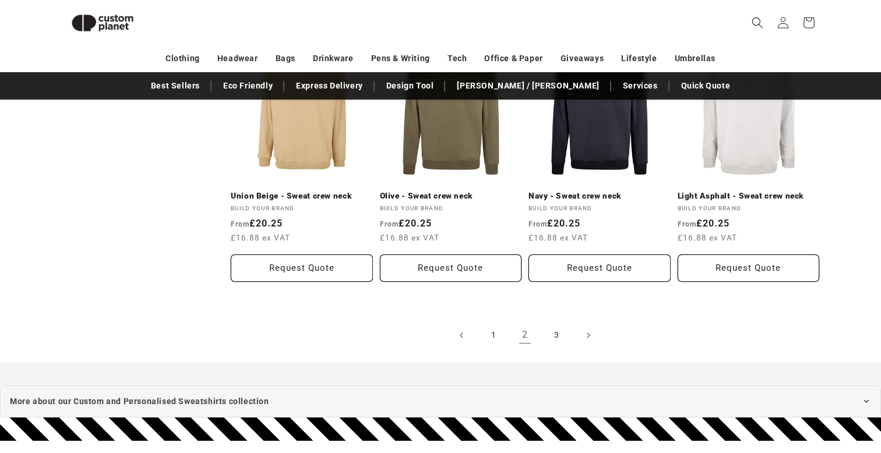
scroll to position [1357, 0]
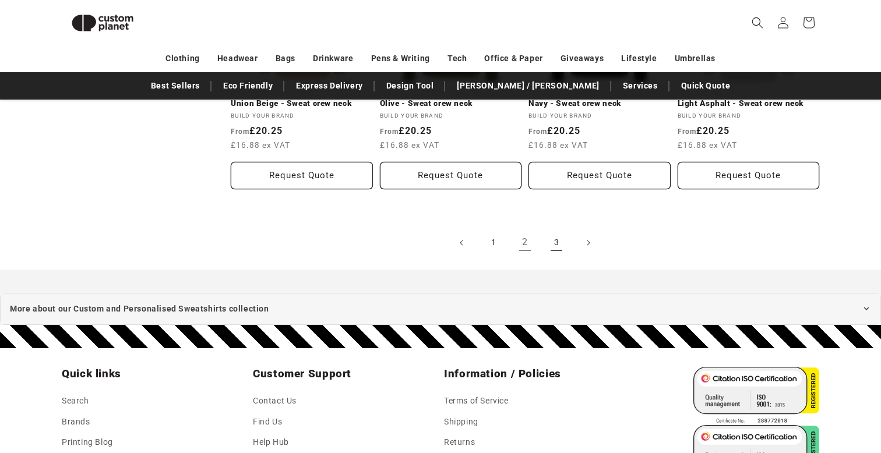
click at [556, 242] on link "3" at bounding box center [557, 243] width 26 height 26
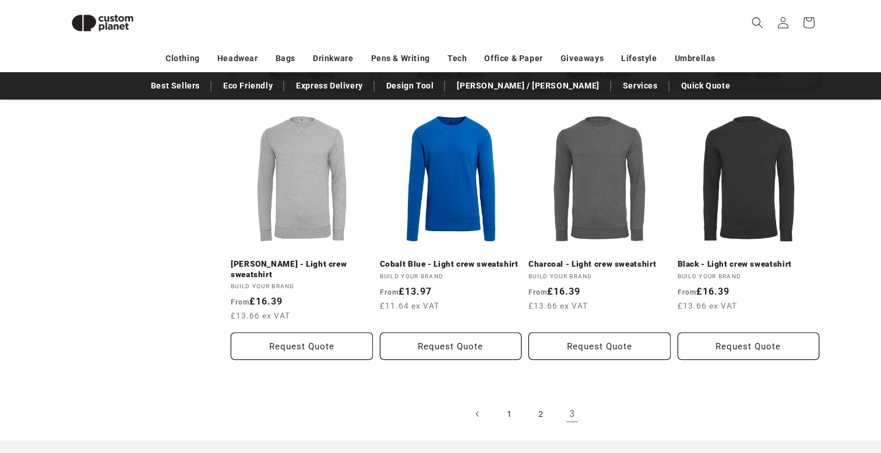
scroll to position [926, 0]
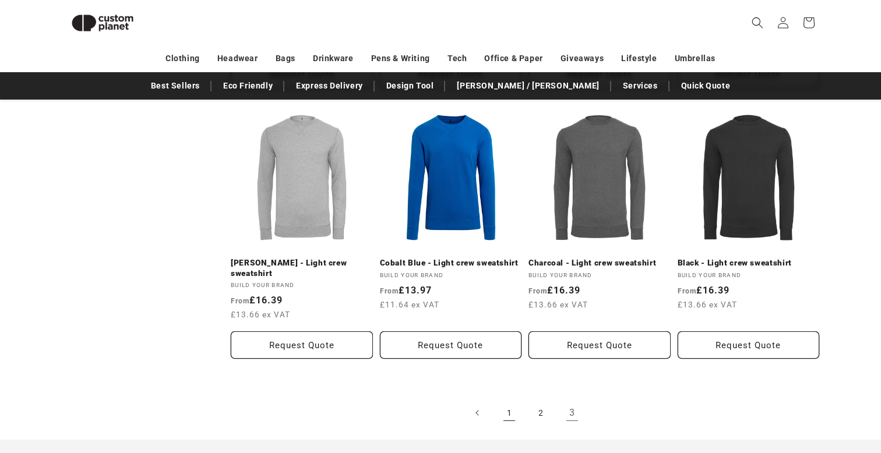
click at [509, 424] on link "1" at bounding box center [509, 413] width 26 height 26
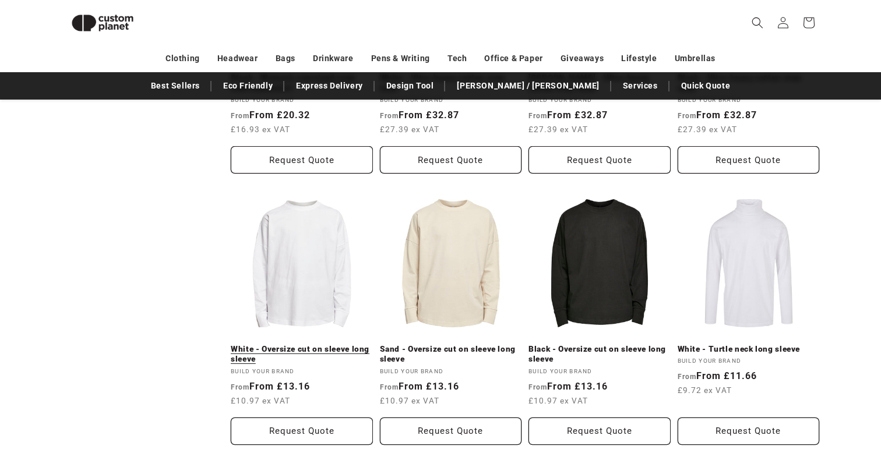
click at [316, 344] on link "White - Oversize cut on sleeve long sleeve" at bounding box center [302, 354] width 142 height 20
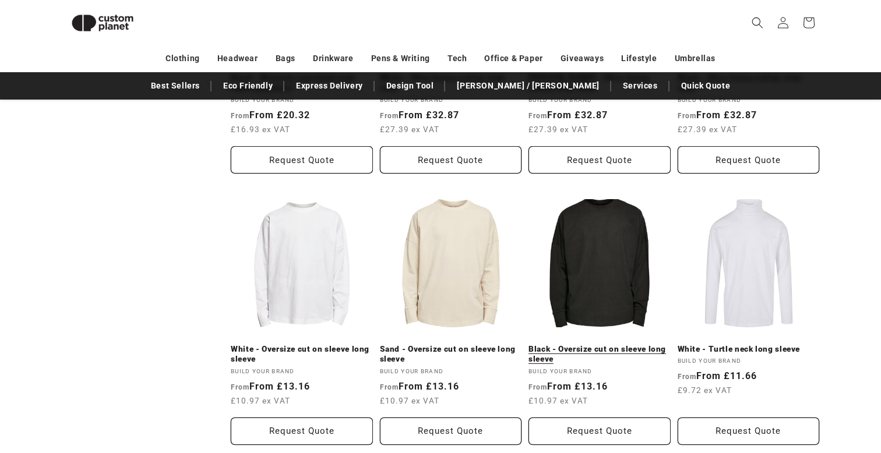
click at [598, 344] on link "Black - Oversize cut on sleeve long sleeve" at bounding box center [599, 354] width 142 height 20
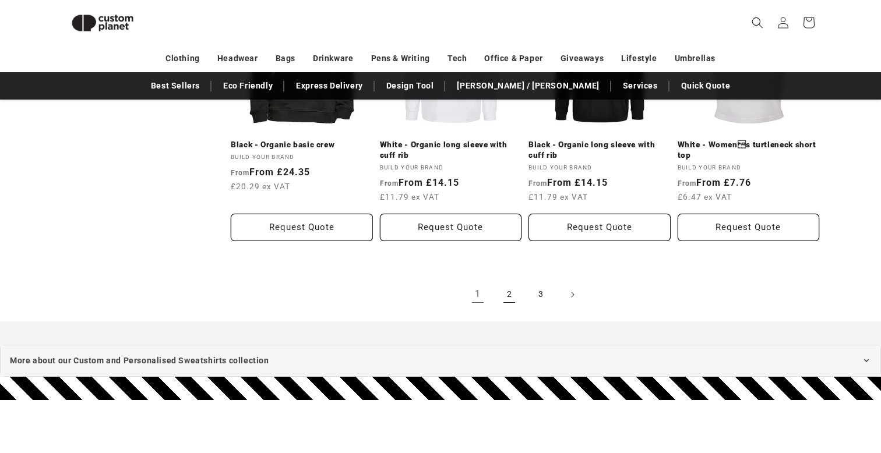
click at [515, 301] on link "2" at bounding box center [509, 295] width 26 height 26
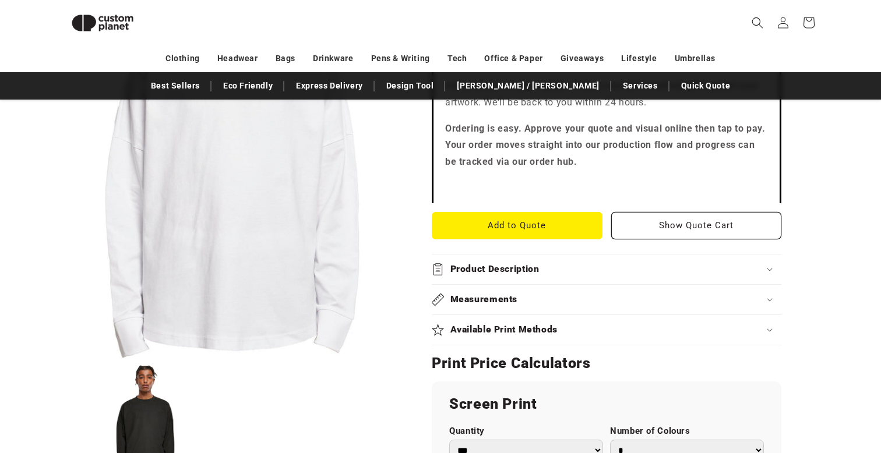
scroll to position [382, 0]
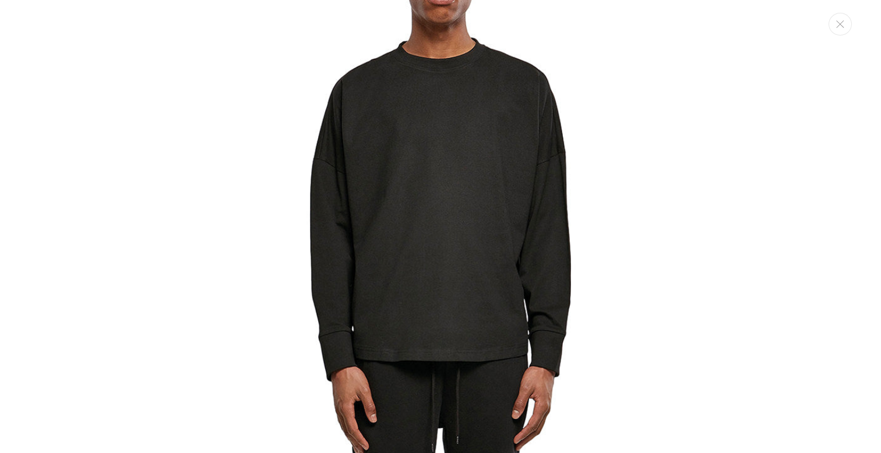
scroll to position [881, 0]
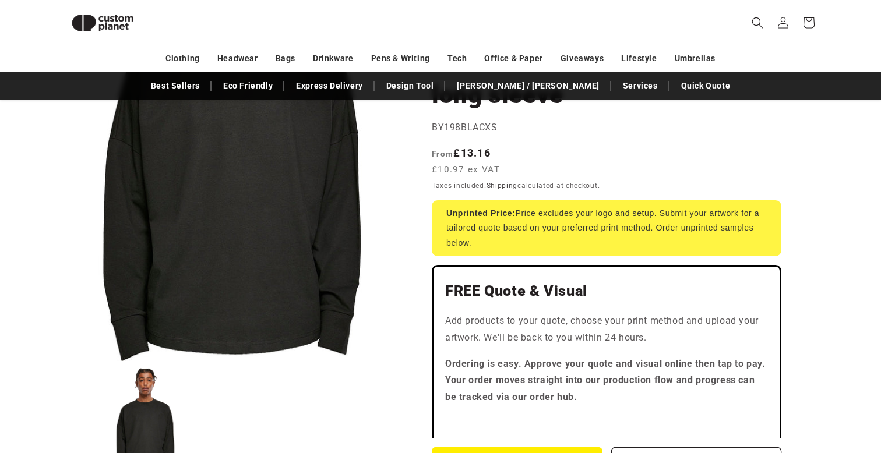
scroll to position [133, 0]
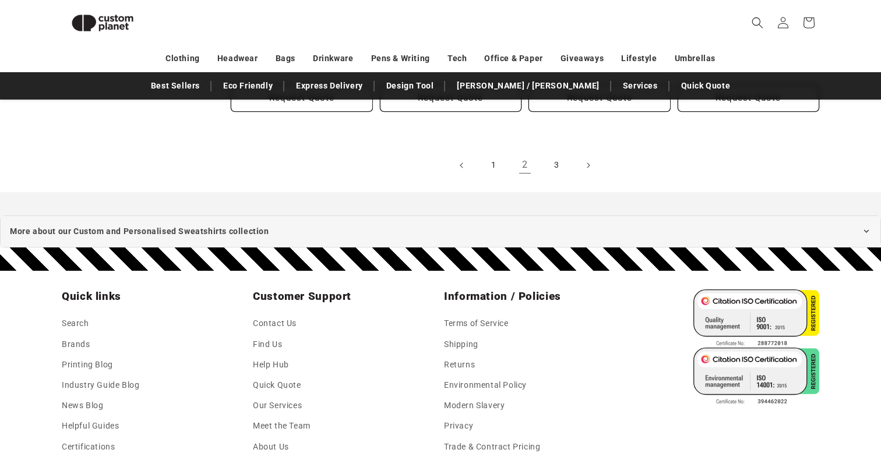
scroll to position [1439, 0]
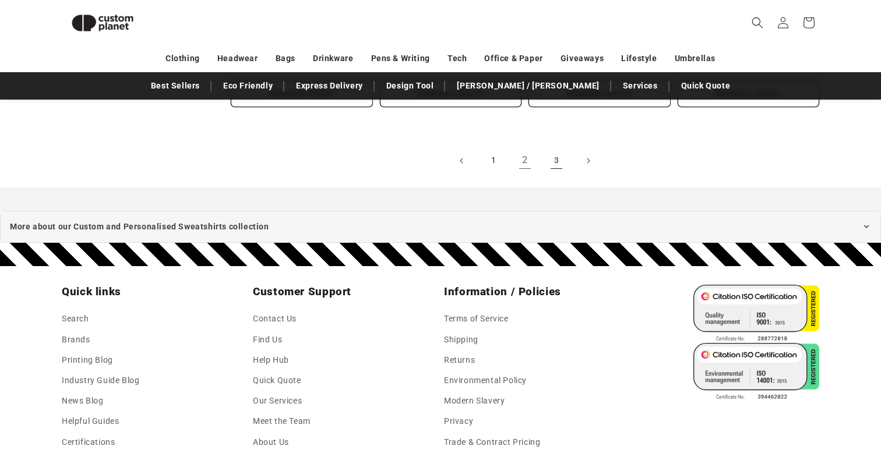
click at [553, 164] on link "3" at bounding box center [557, 161] width 26 height 26
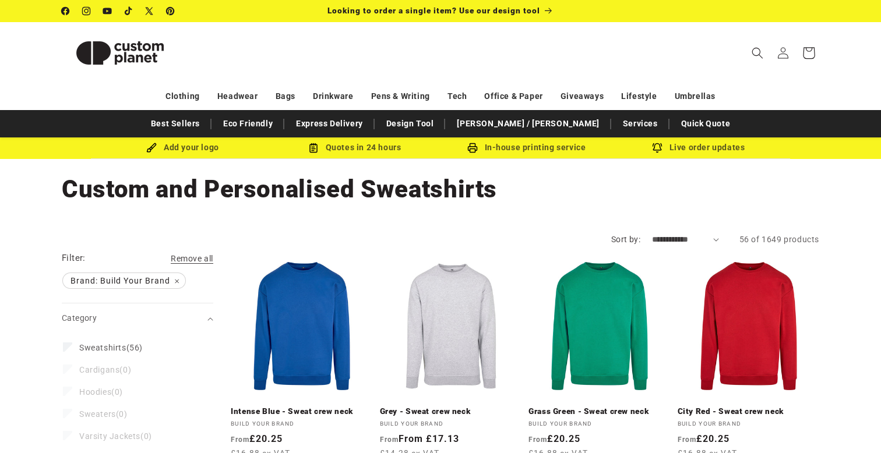
click at [810, 55] on icon at bounding box center [808, 52] width 27 height 27
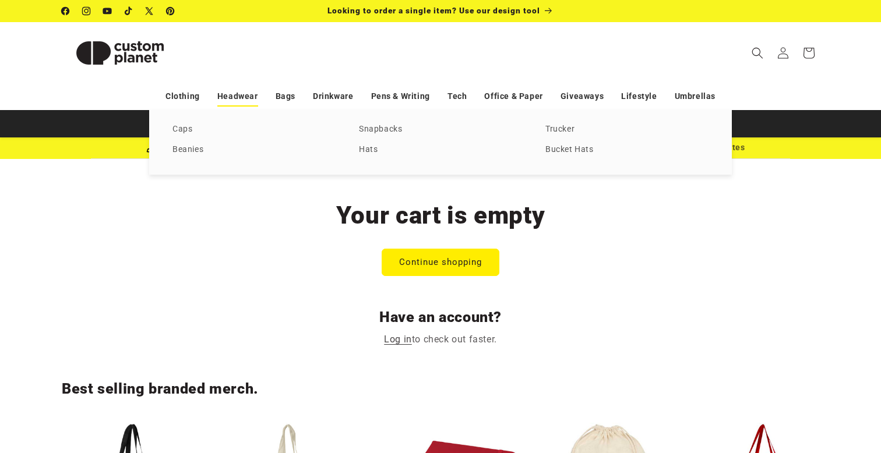
click at [234, 94] on link "Headwear" at bounding box center [237, 96] width 41 height 20
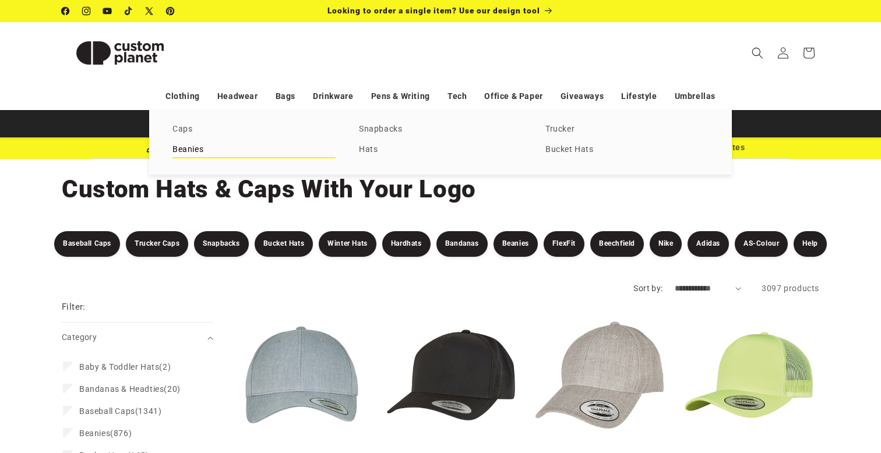
click at [188, 149] on link "Beanies" at bounding box center [253, 150] width 163 height 16
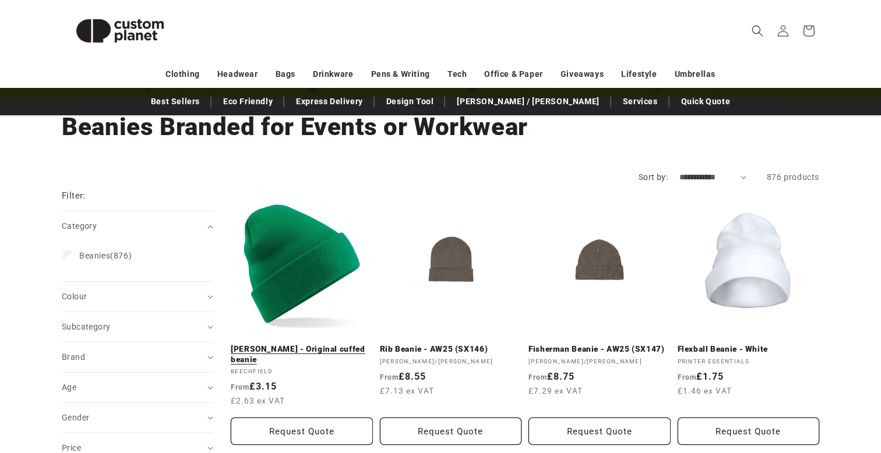
scroll to position [79, 0]
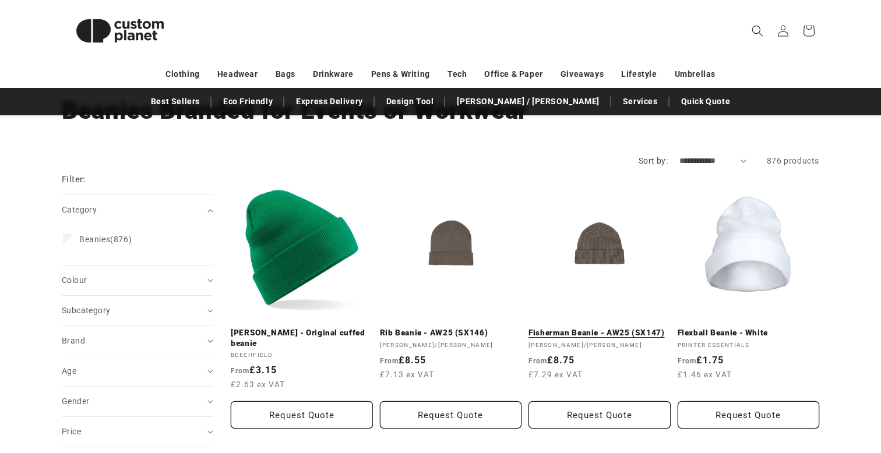
click at [583, 328] on link "Fisherman Beanie - AW25 (SX147)" at bounding box center [599, 333] width 142 height 10
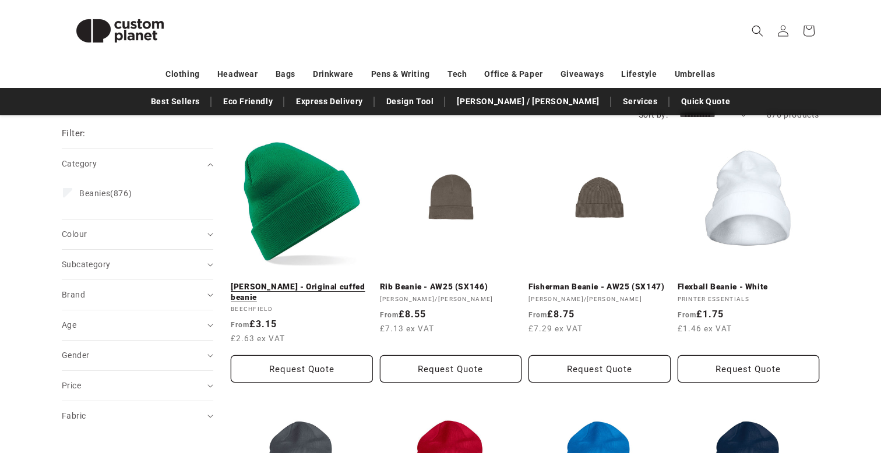
scroll to position [0, 0]
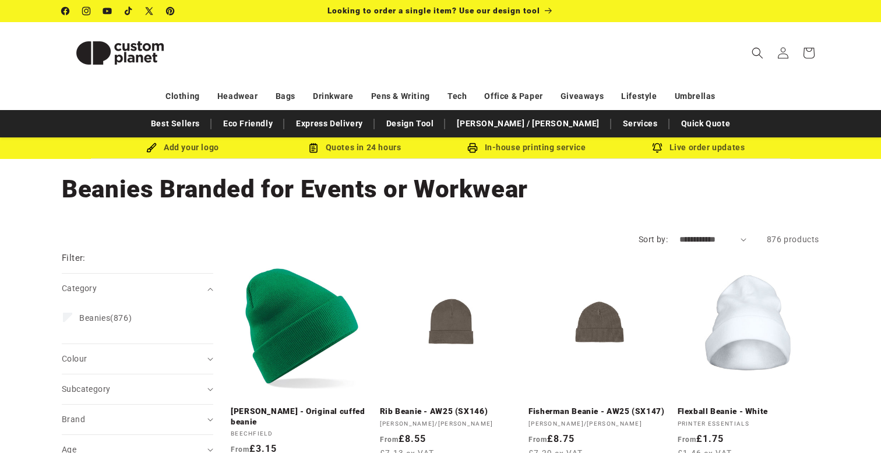
click at [687, 237] on select "**********" at bounding box center [712, 240] width 67 height 12
select select "**********"
click at [679, 234] on select "**********" at bounding box center [712, 240] width 67 height 12
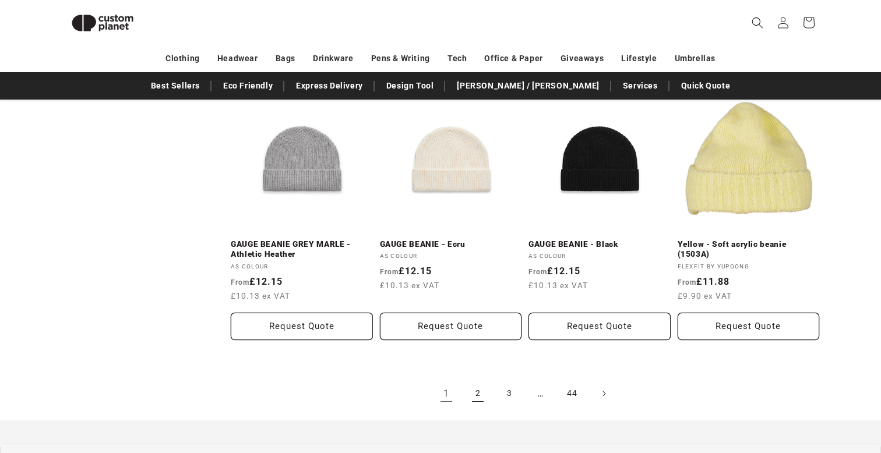
scroll to position [1226, 0]
click at [478, 394] on link "2" at bounding box center [478, 395] width 26 height 26
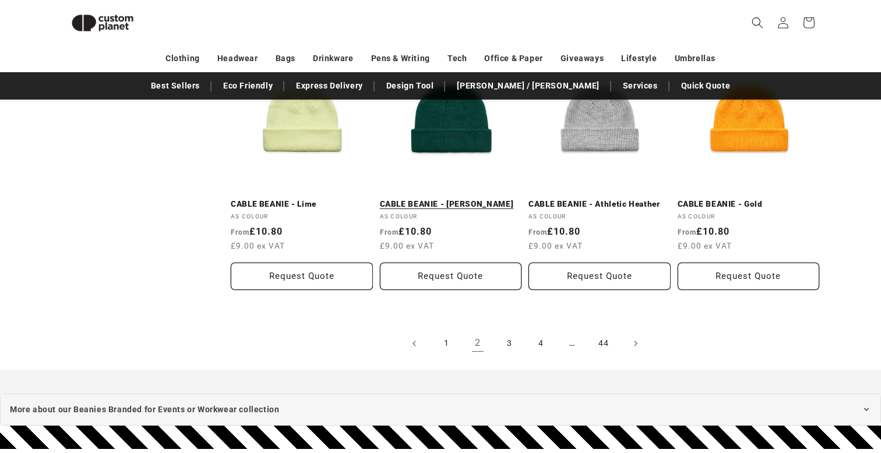
scroll to position [1257, 0]
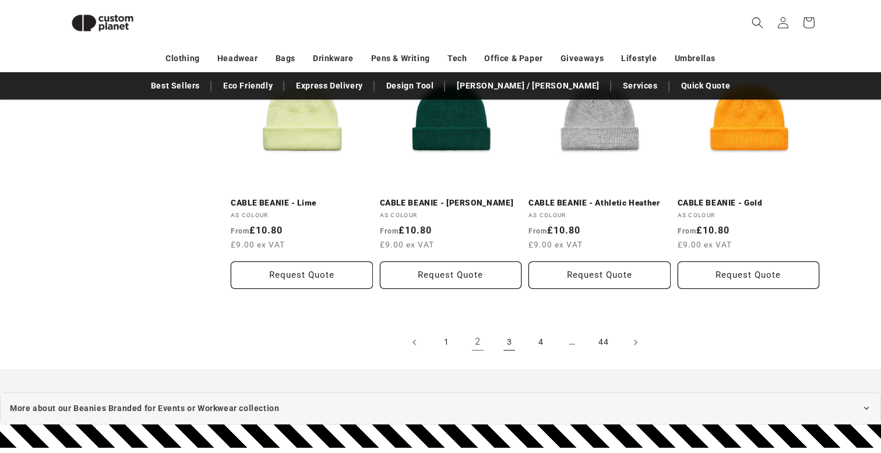
click at [509, 343] on link "3" at bounding box center [509, 343] width 26 height 26
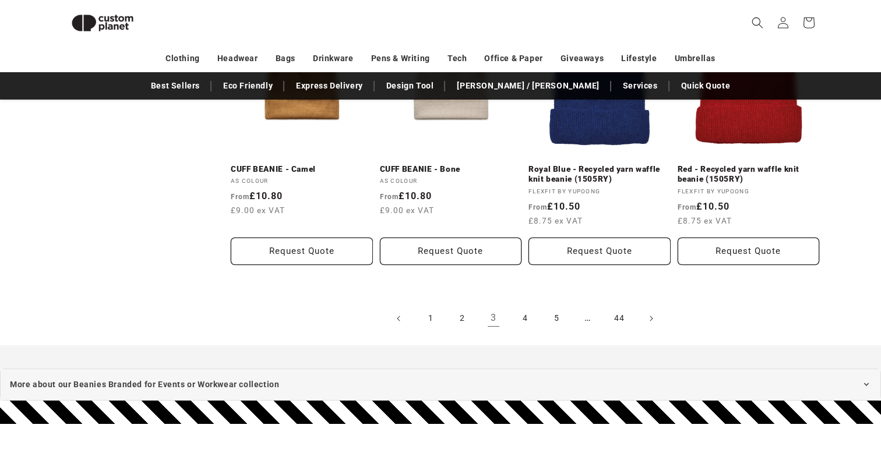
scroll to position [1293, 0]
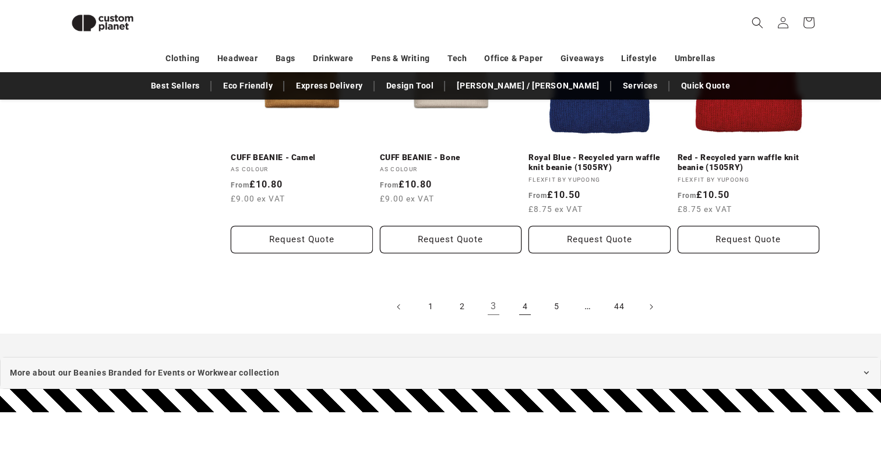
click at [522, 312] on link "4" at bounding box center [525, 307] width 26 height 26
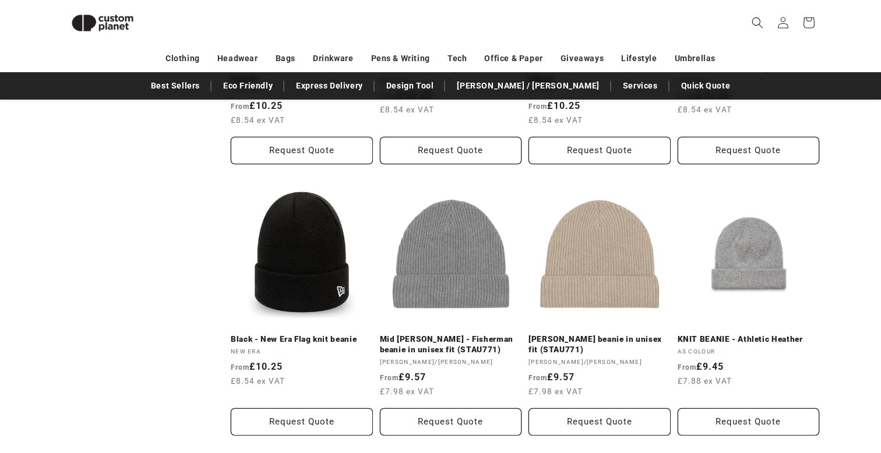
scroll to position [1217, 0]
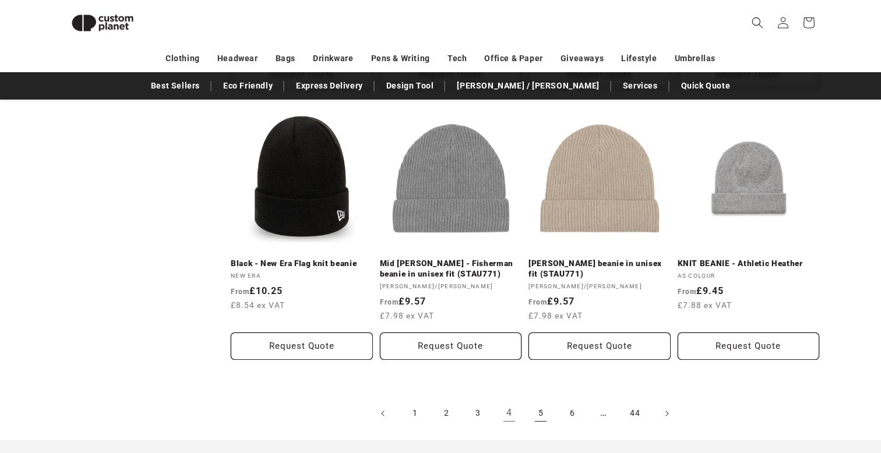
click at [539, 408] on link "5" at bounding box center [541, 414] width 26 height 26
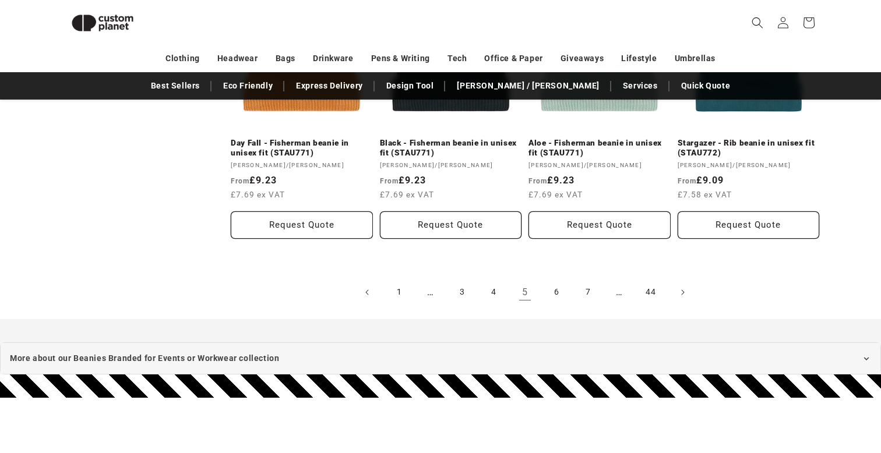
scroll to position [1333, 0]
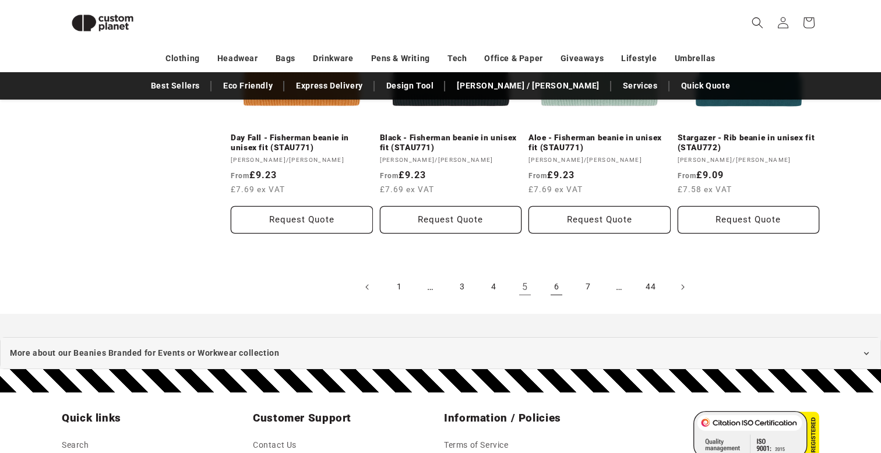
click at [552, 274] on link "6" at bounding box center [557, 287] width 26 height 26
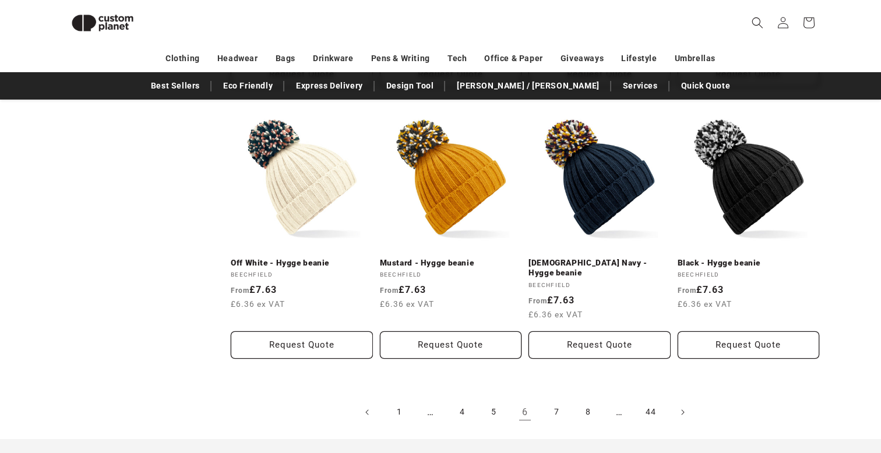
scroll to position [1207, 0]
click at [560, 400] on link "7" at bounding box center [557, 413] width 26 height 26
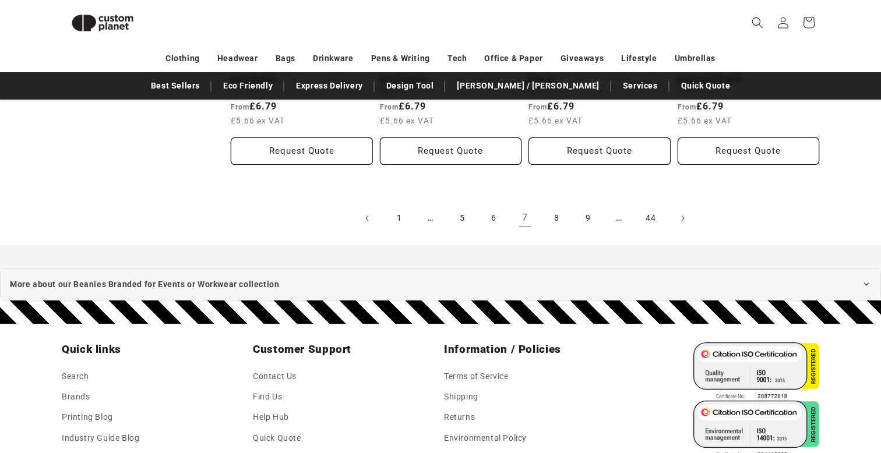
scroll to position [1420, 0]
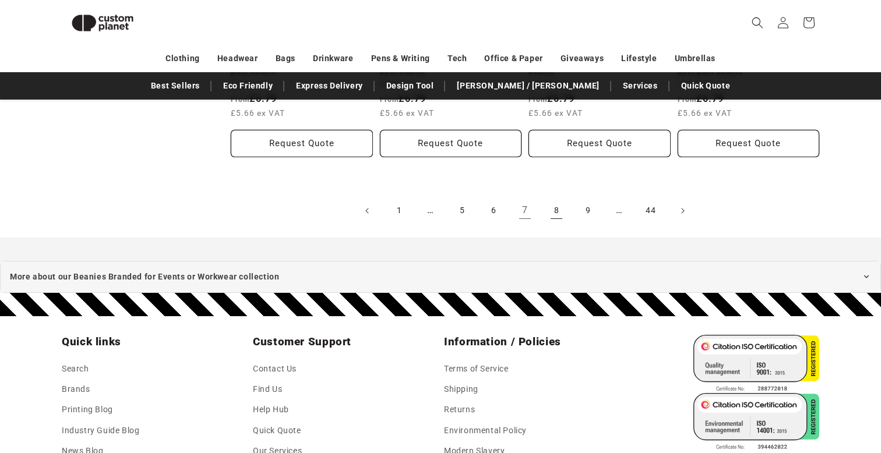
click at [552, 212] on link "8" at bounding box center [557, 211] width 26 height 26
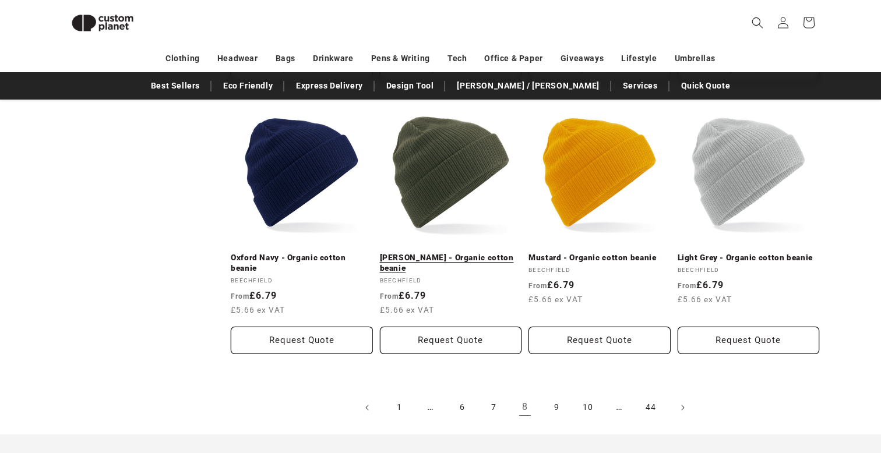
scroll to position [1235, 0]
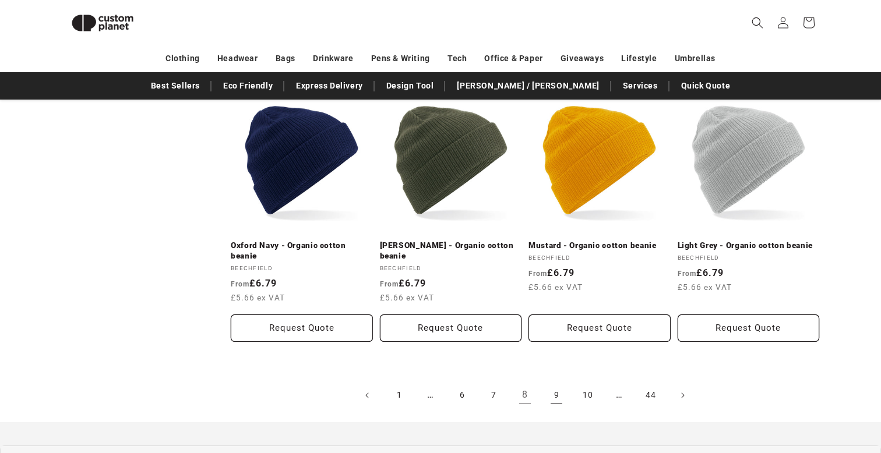
click at [555, 392] on link "9" at bounding box center [557, 396] width 26 height 26
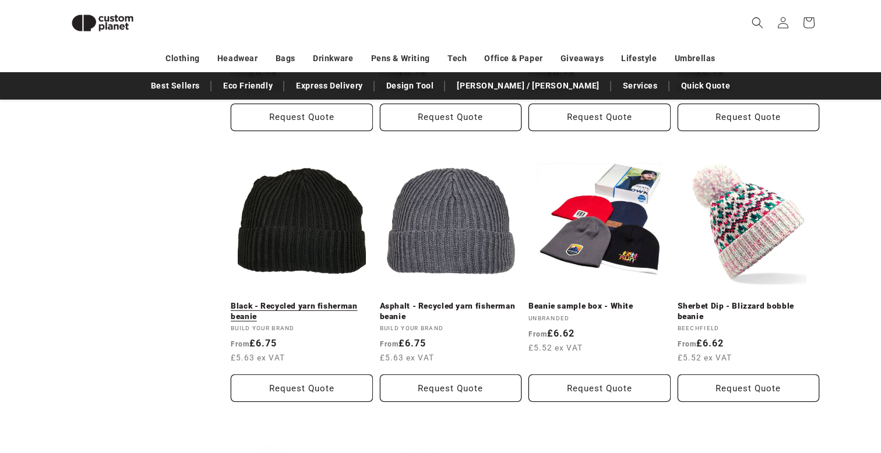
scroll to position [633, 0]
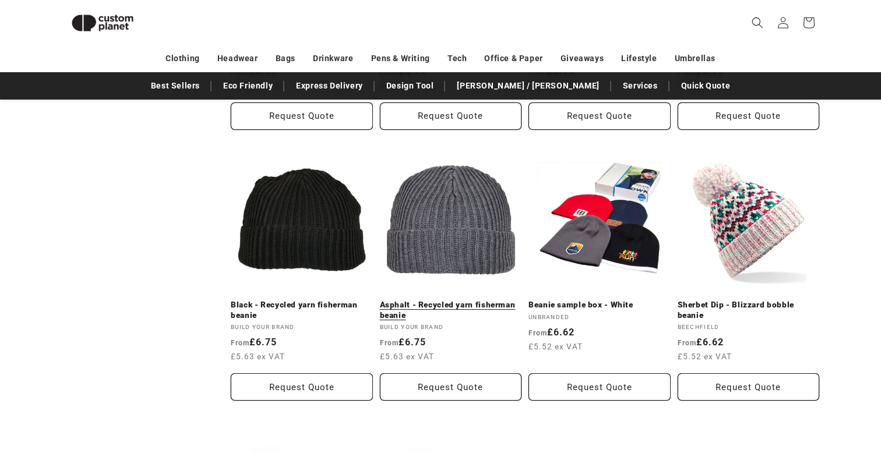
click at [480, 300] on link "Asphalt - Recycled yarn fisherman beanie" at bounding box center [451, 310] width 142 height 20
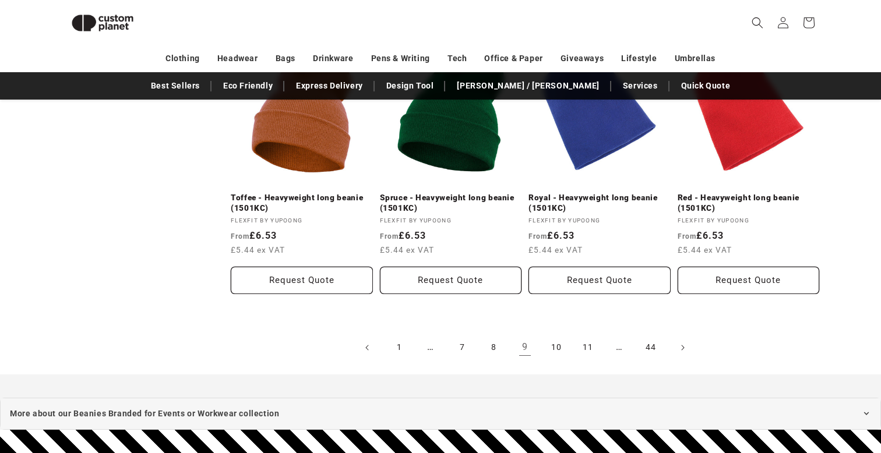
scroll to position [1264, 0]
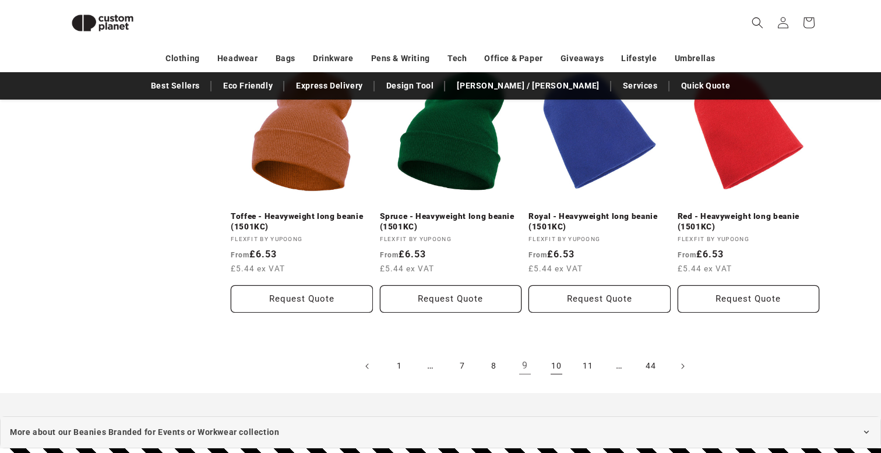
click at [562, 368] on link "10" at bounding box center [557, 367] width 26 height 26
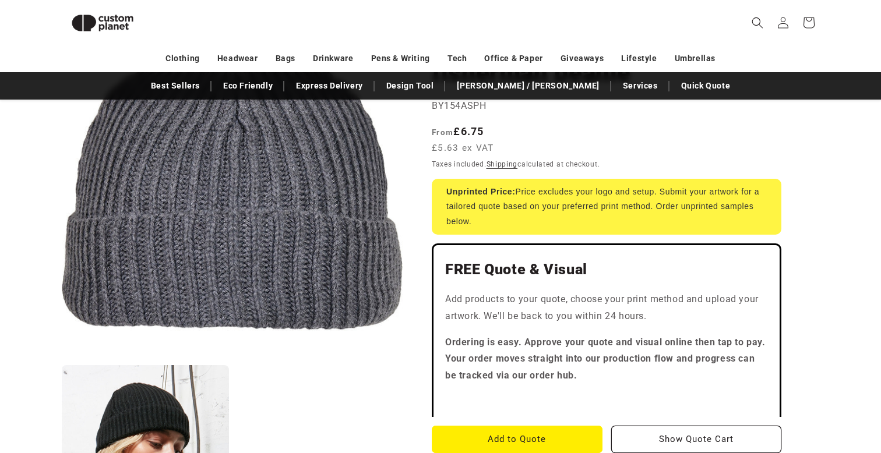
scroll to position [181, 0]
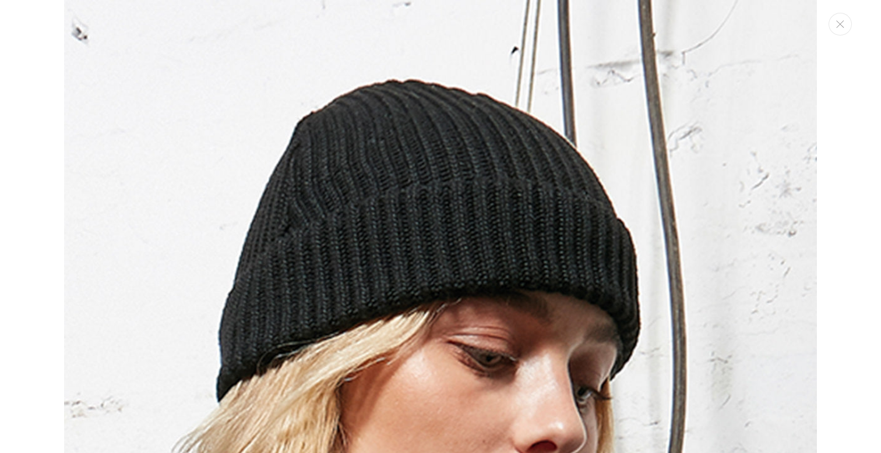
click at [743, 206] on img "Media gallery" at bounding box center [440, 451] width 753 height 903
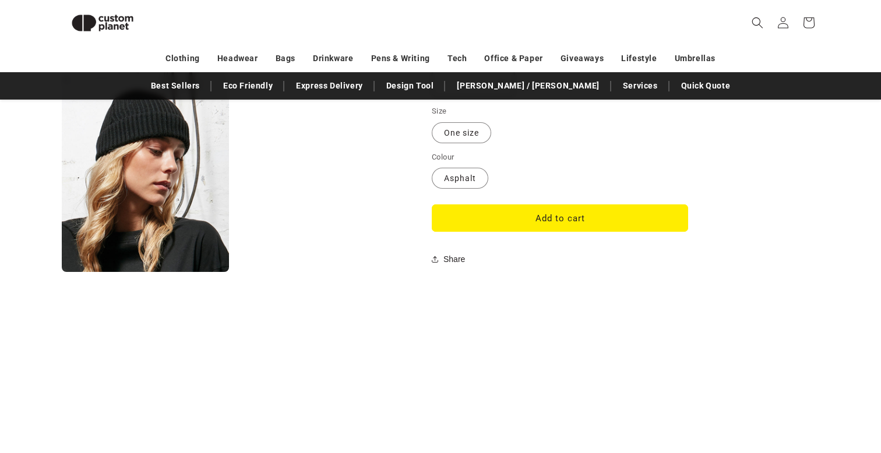
scroll to position [1036, 0]
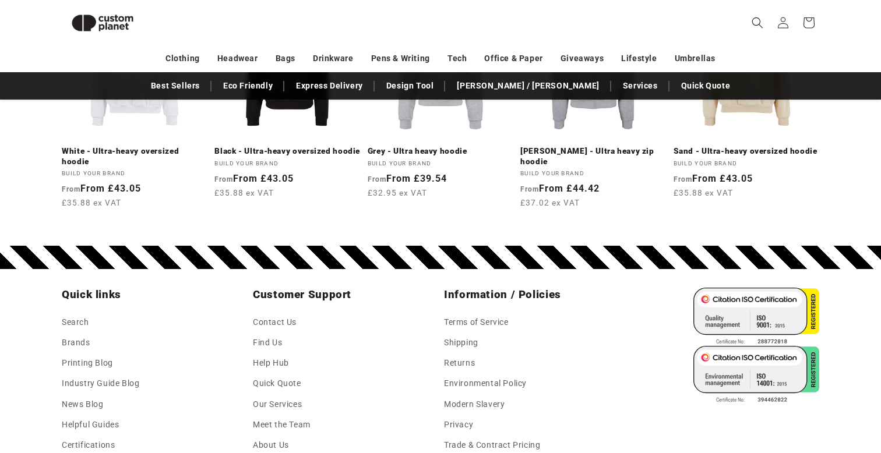
scroll to position [2121, 0]
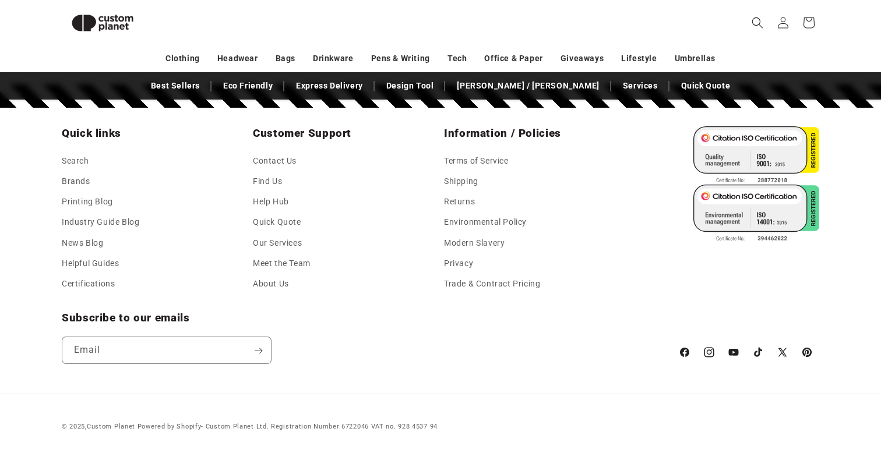
click at [710, 349] on icon at bounding box center [709, 352] width 12 height 14
